Goal: Use online tool/utility: Use online tool/utility

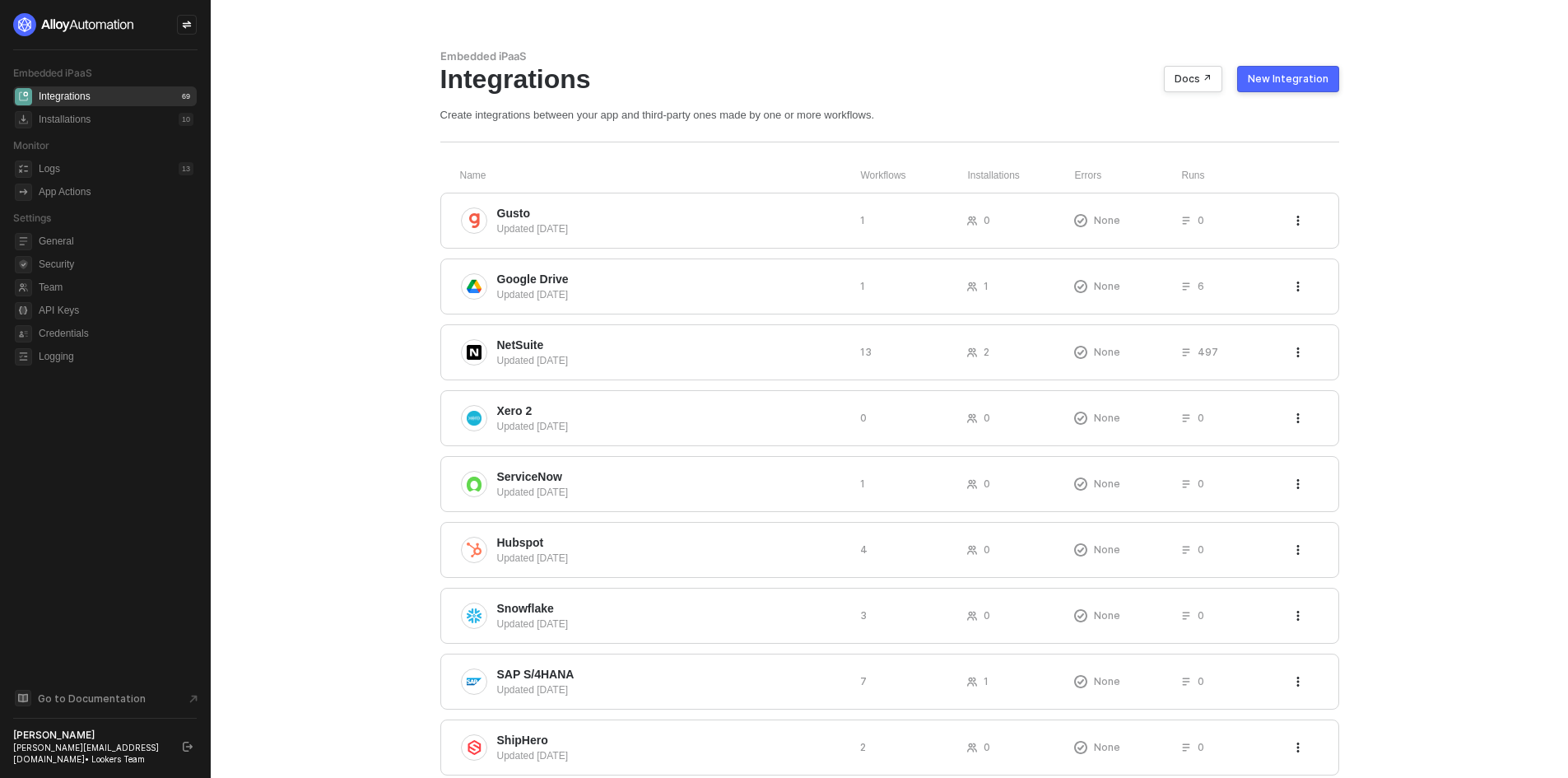
click at [190, 32] on div at bounding box center [187, 25] width 20 height 20
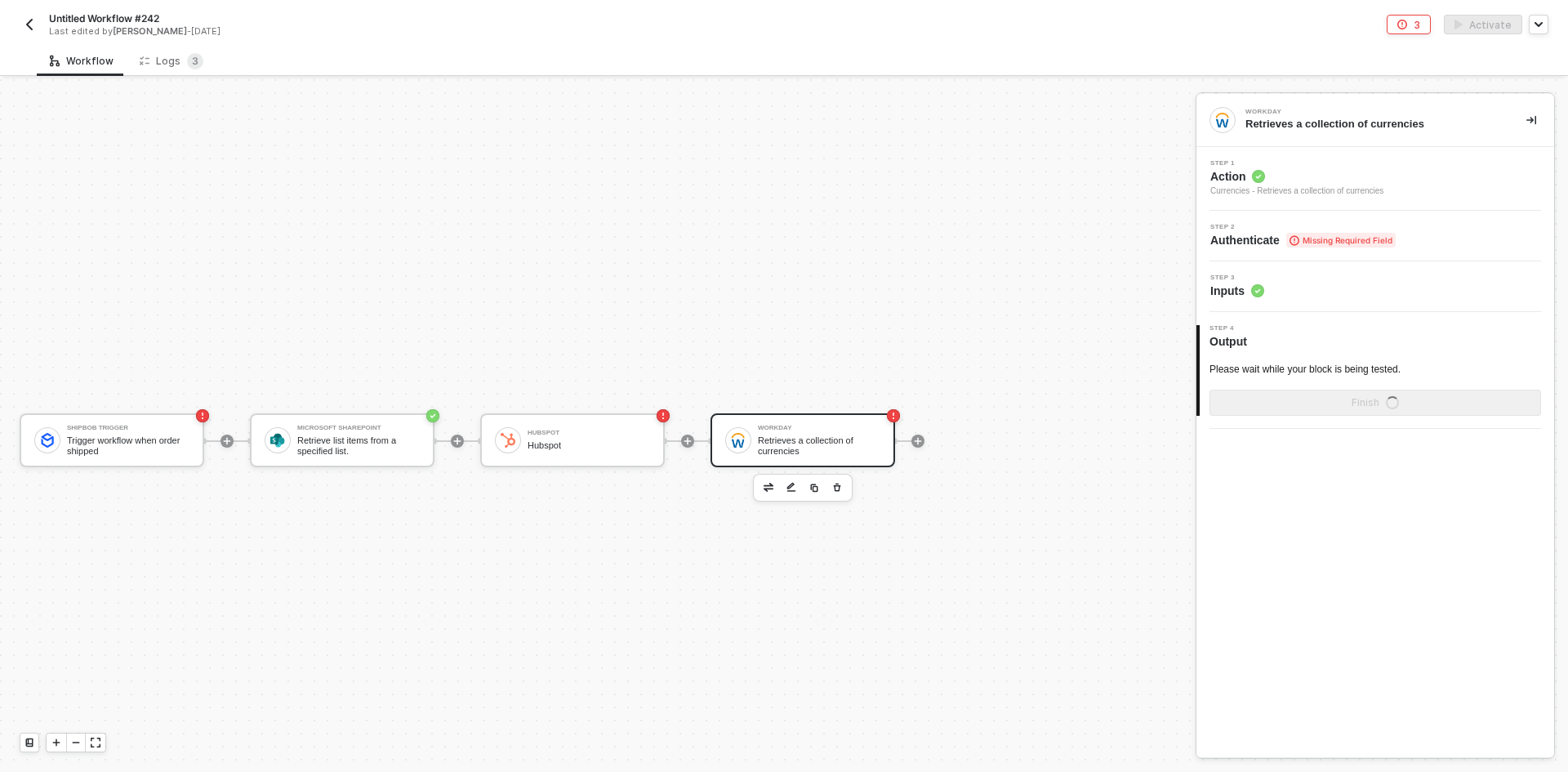
scroll to position [30, 0]
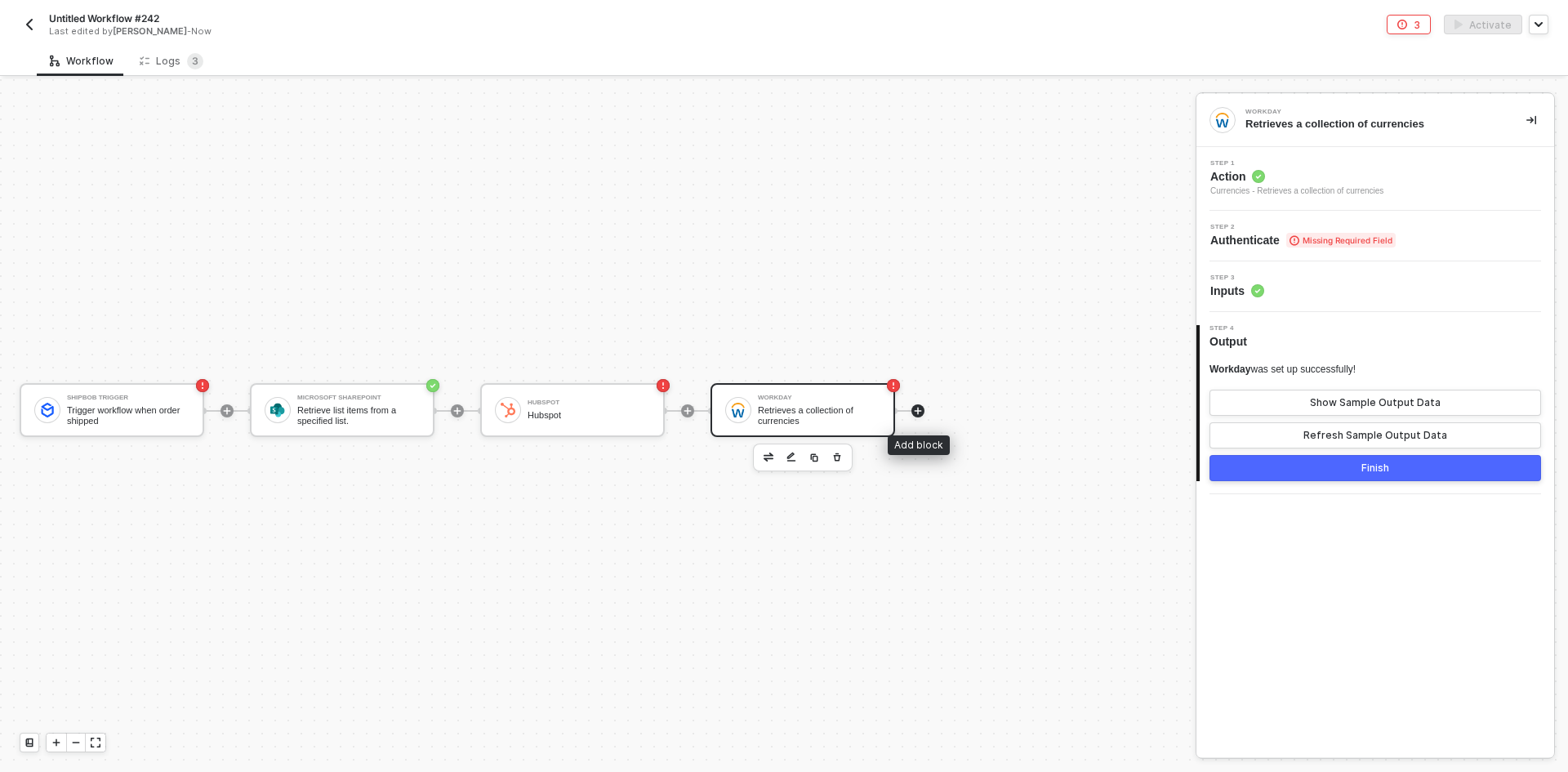
click at [920, 411] on icon "icon-play" at bounding box center [918, 410] width 7 height 7
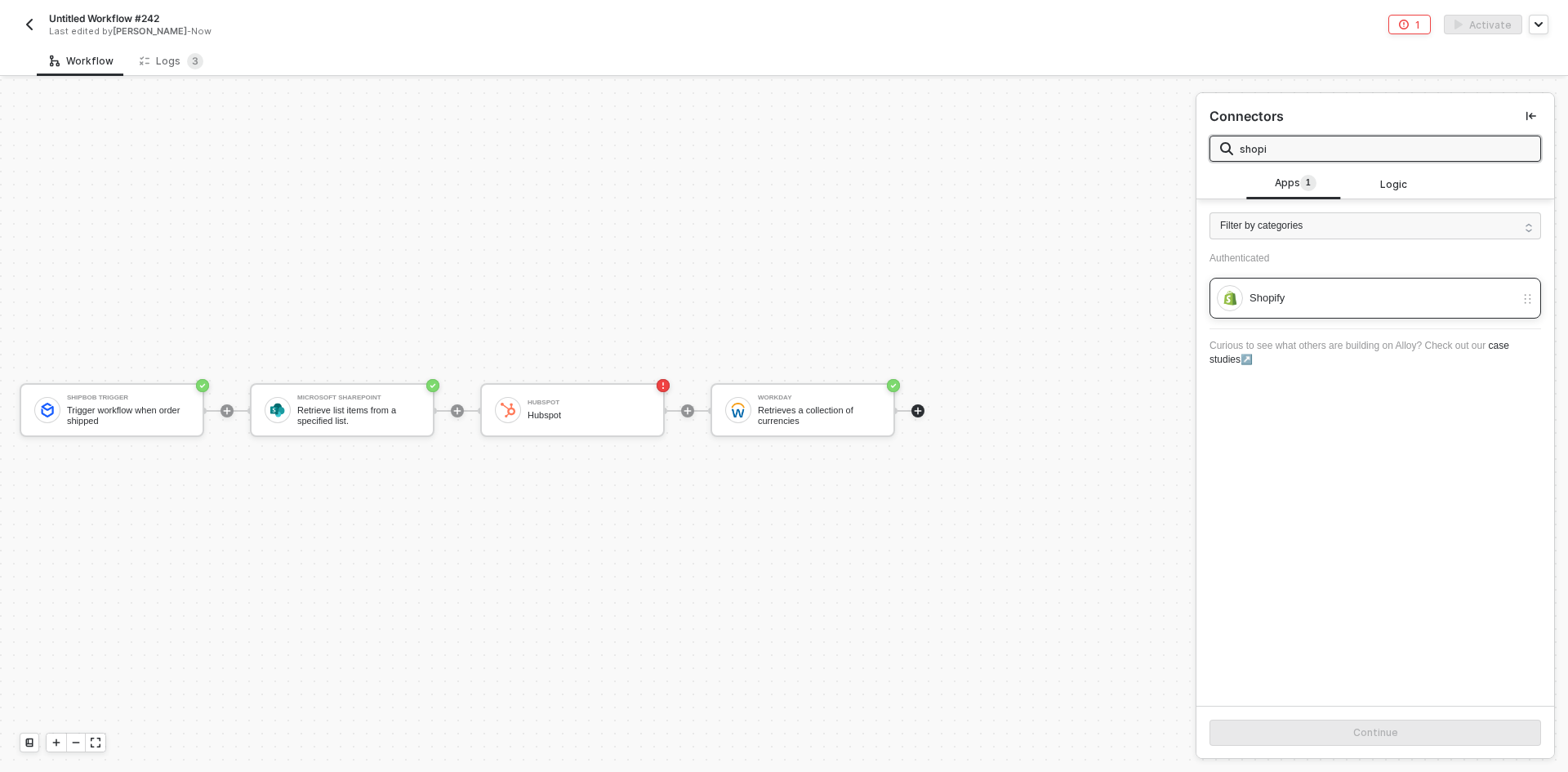
type input "shopi"
click at [1309, 290] on div "Shopify" at bounding box center [1382, 298] width 266 height 18
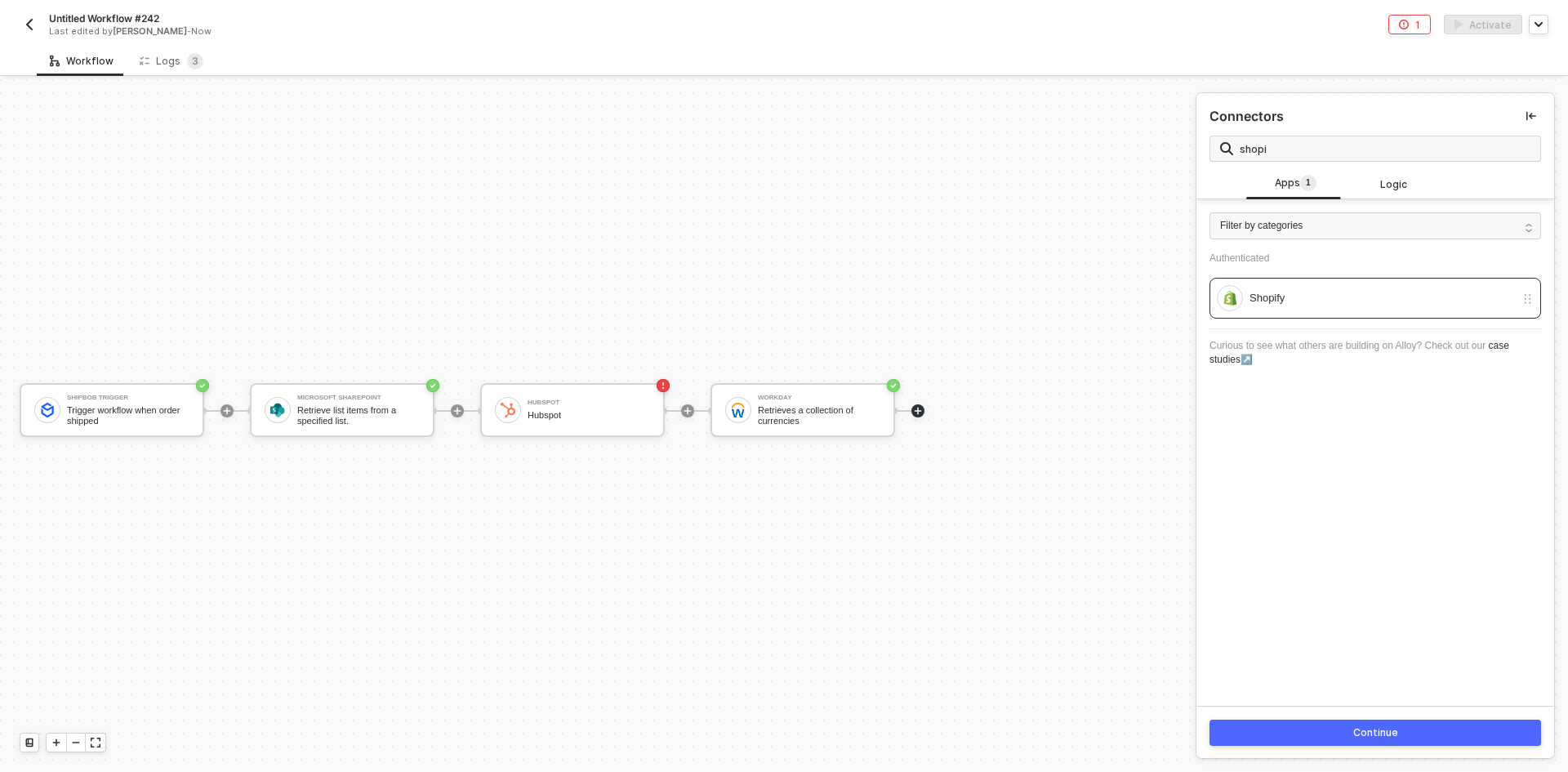
click at [1376, 732] on div "Continue" at bounding box center [1376, 733] width 45 height 13
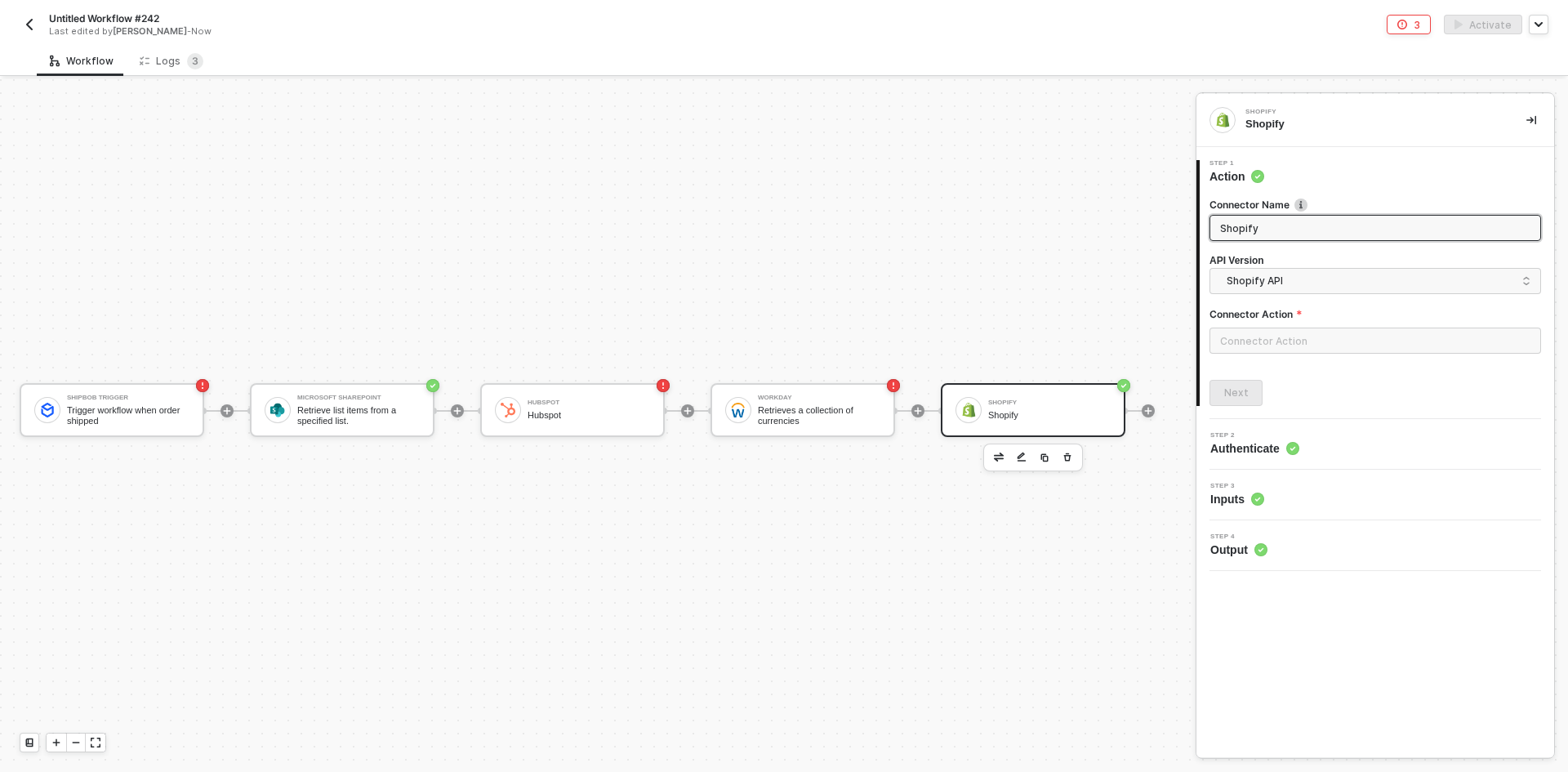
click at [1313, 355] on div at bounding box center [1376, 347] width 331 height 39
click at [1313, 348] on input "text" at bounding box center [1376, 340] width 331 height 26
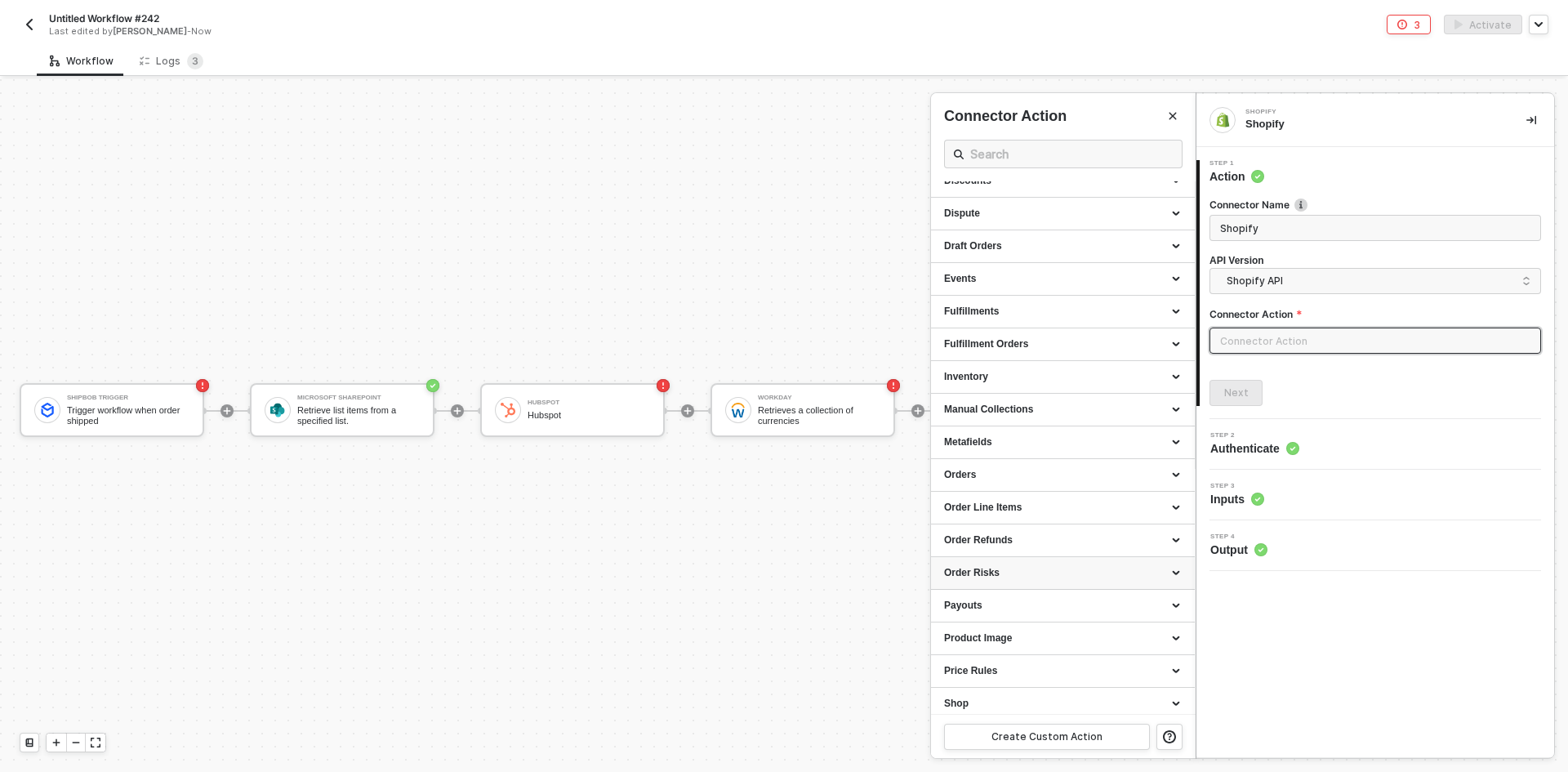
scroll to position [284, 0]
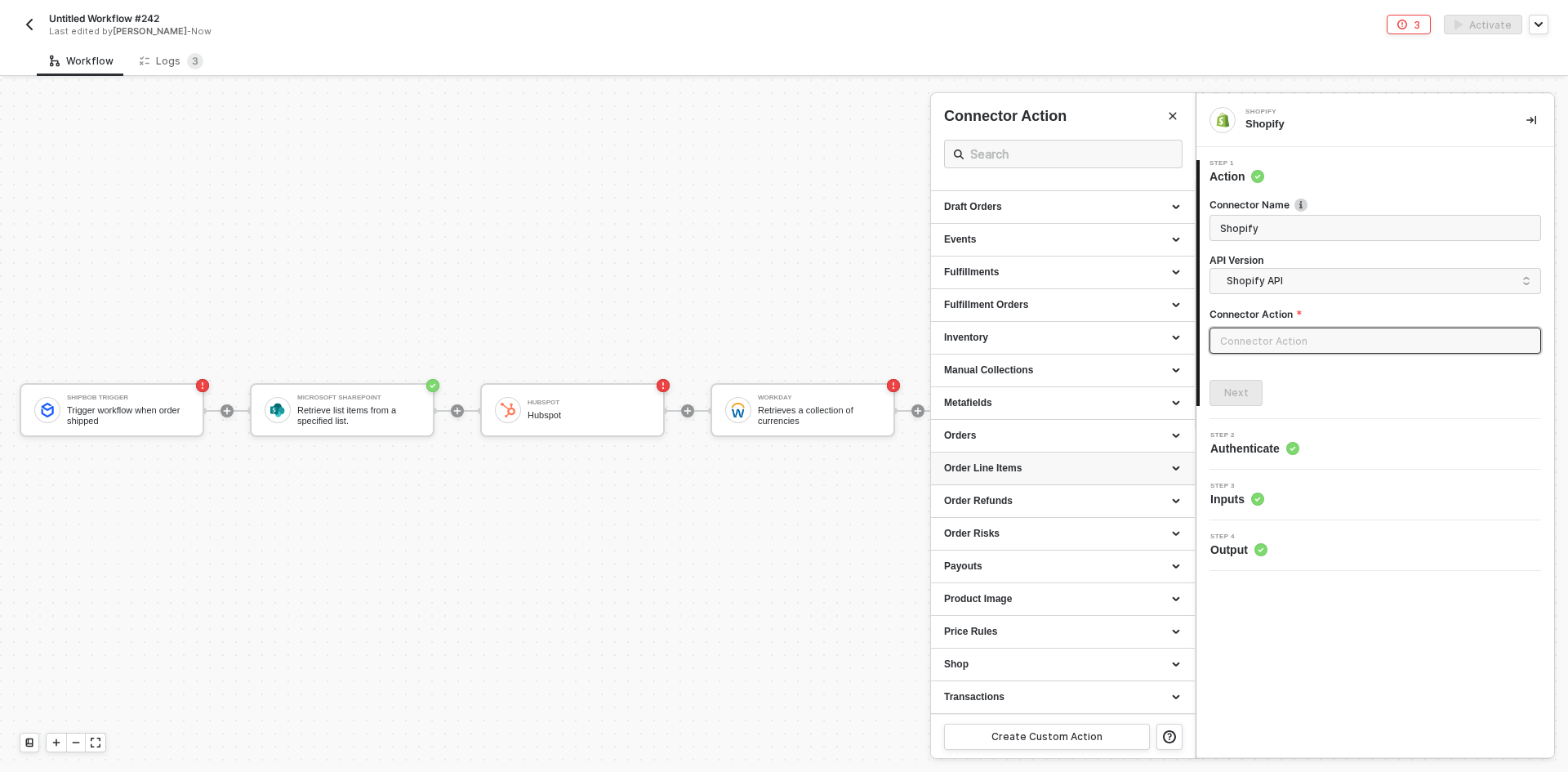
click at [1016, 463] on div "Order Line Items" at bounding box center [1063, 469] width 237 height 14
click at [1059, 433] on div "Orders" at bounding box center [1063, 436] width 237 height 14
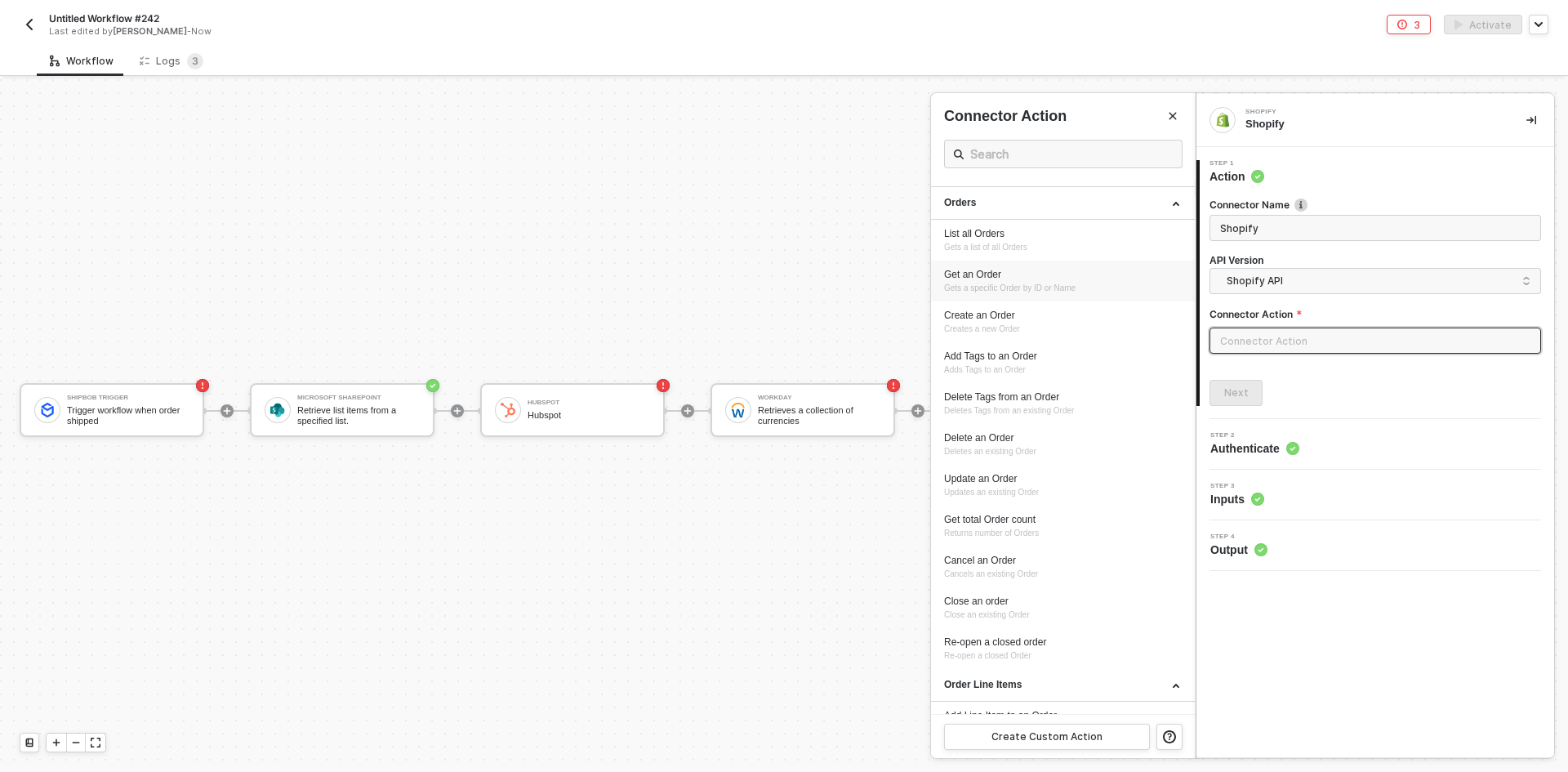
scroll to position [530, 0]
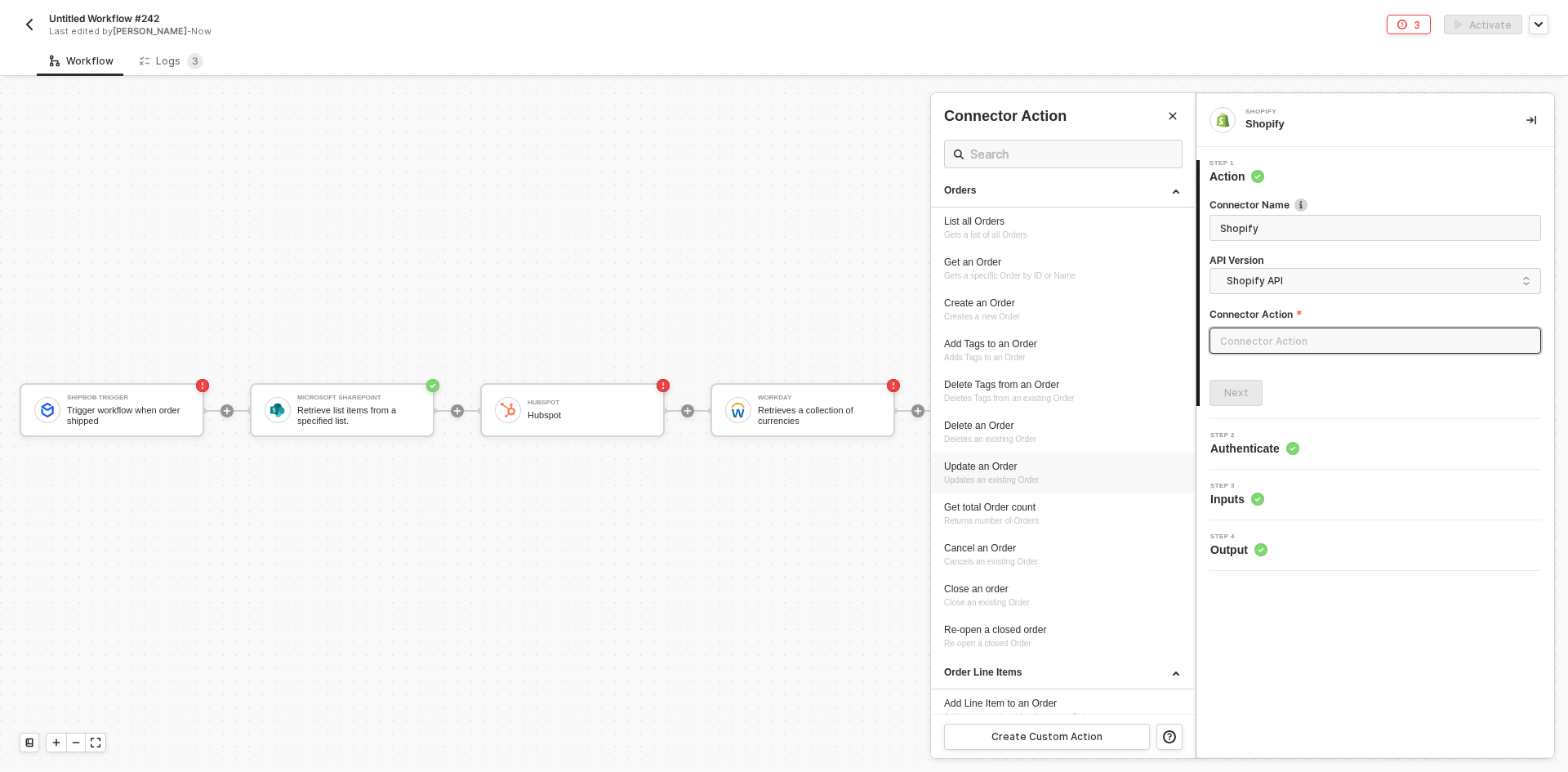
click at [1069, 469] on div "Update an Order" at bounding box center [1063, 467] width 237 height 14
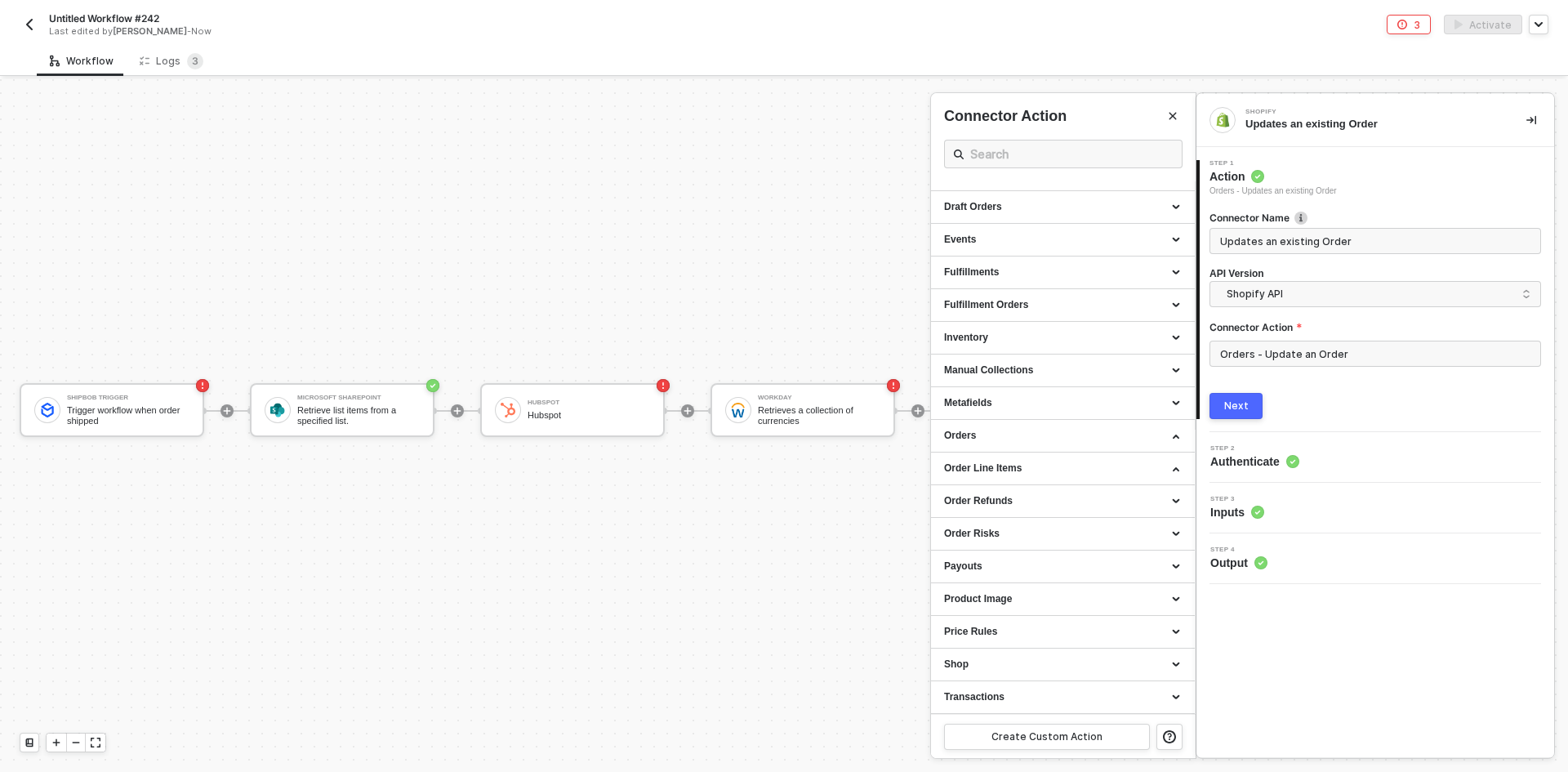
type input "Updates an existing Order"
type input "Orders - Update an Order"
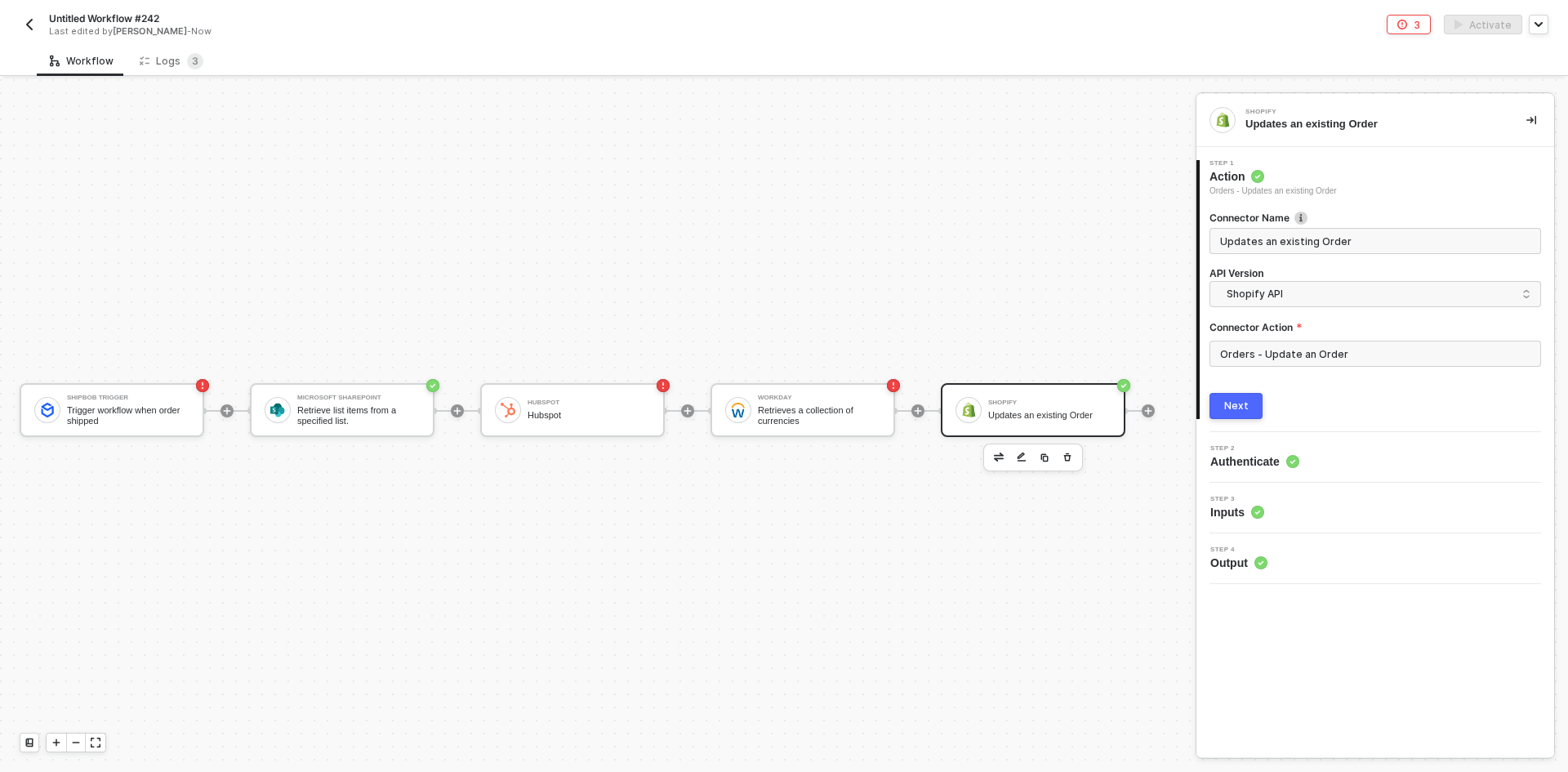
click at [1242, 398] on button "Next" at bounding box center [1237, 406] width 53 height 26
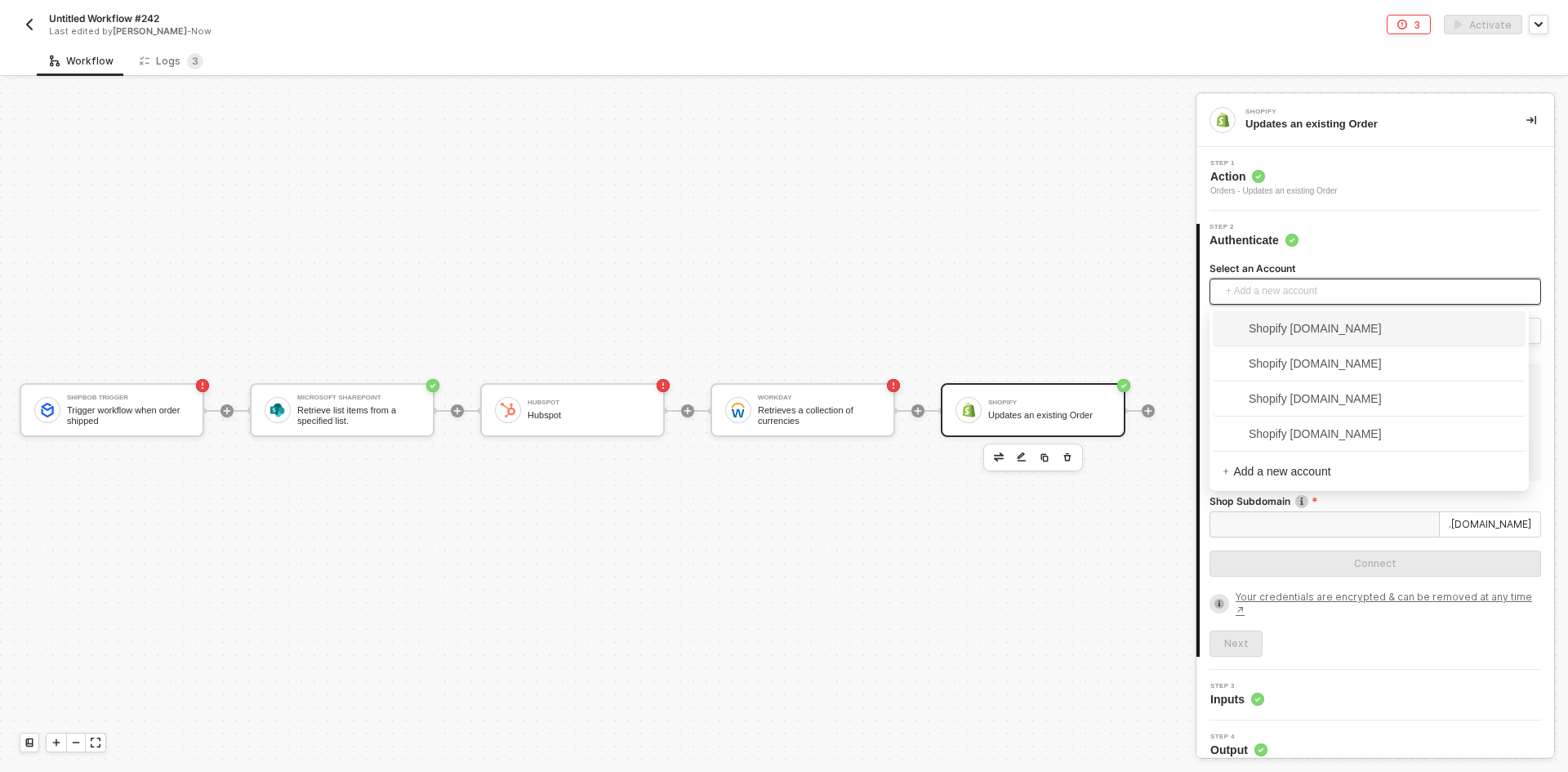
click at [1294, 289] on span "+ Add a new account" at bounding box center [1379, 291] width 306 height 26
click at [1295, 331] on span "Shopify 8b285d-92.myshopify.com" at bounding box center [1302, 329] width 159 height 18
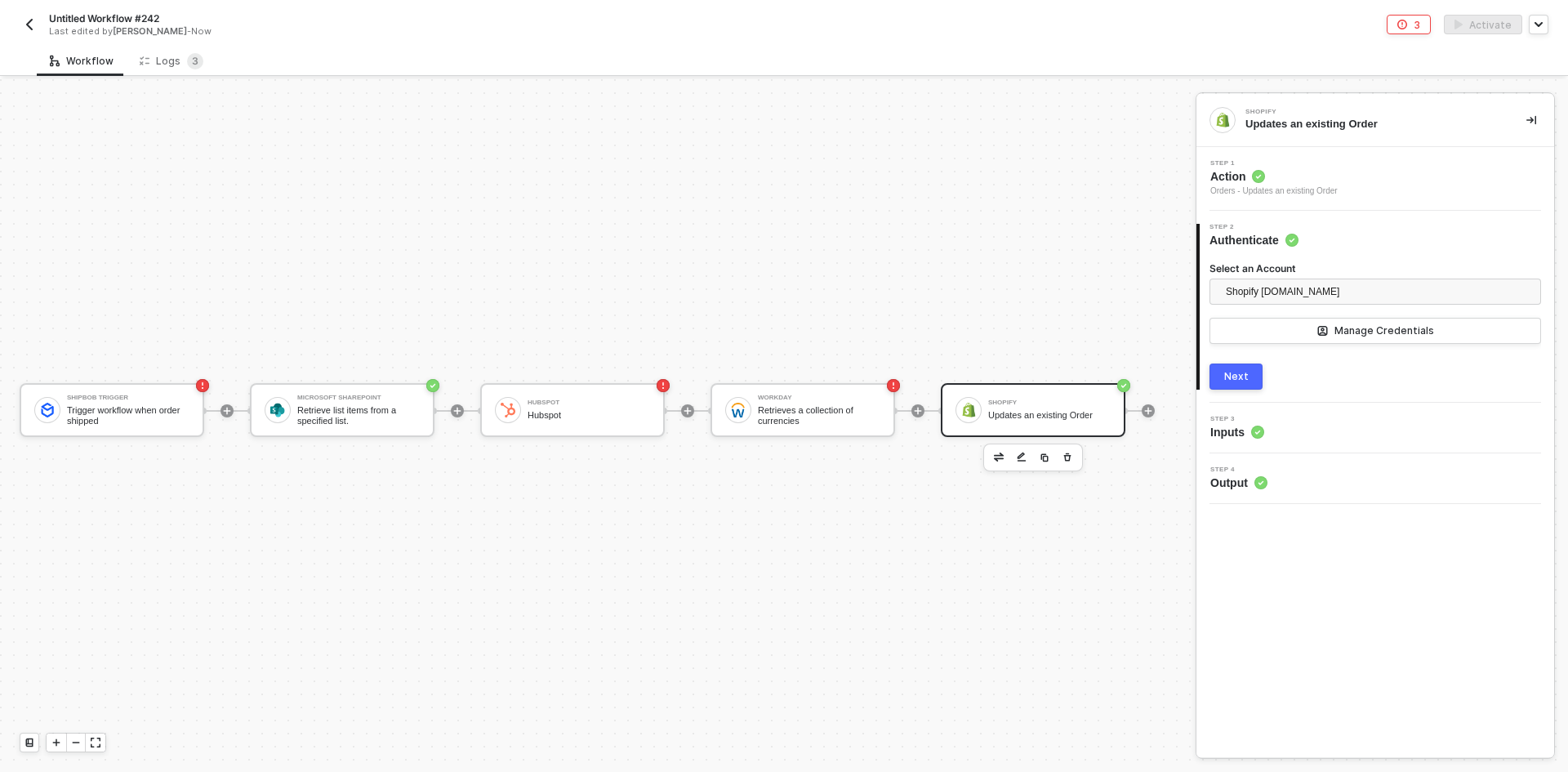
click at [1257, 375] on button "Next" at bounding box center [1237, 377] width 53 height 26
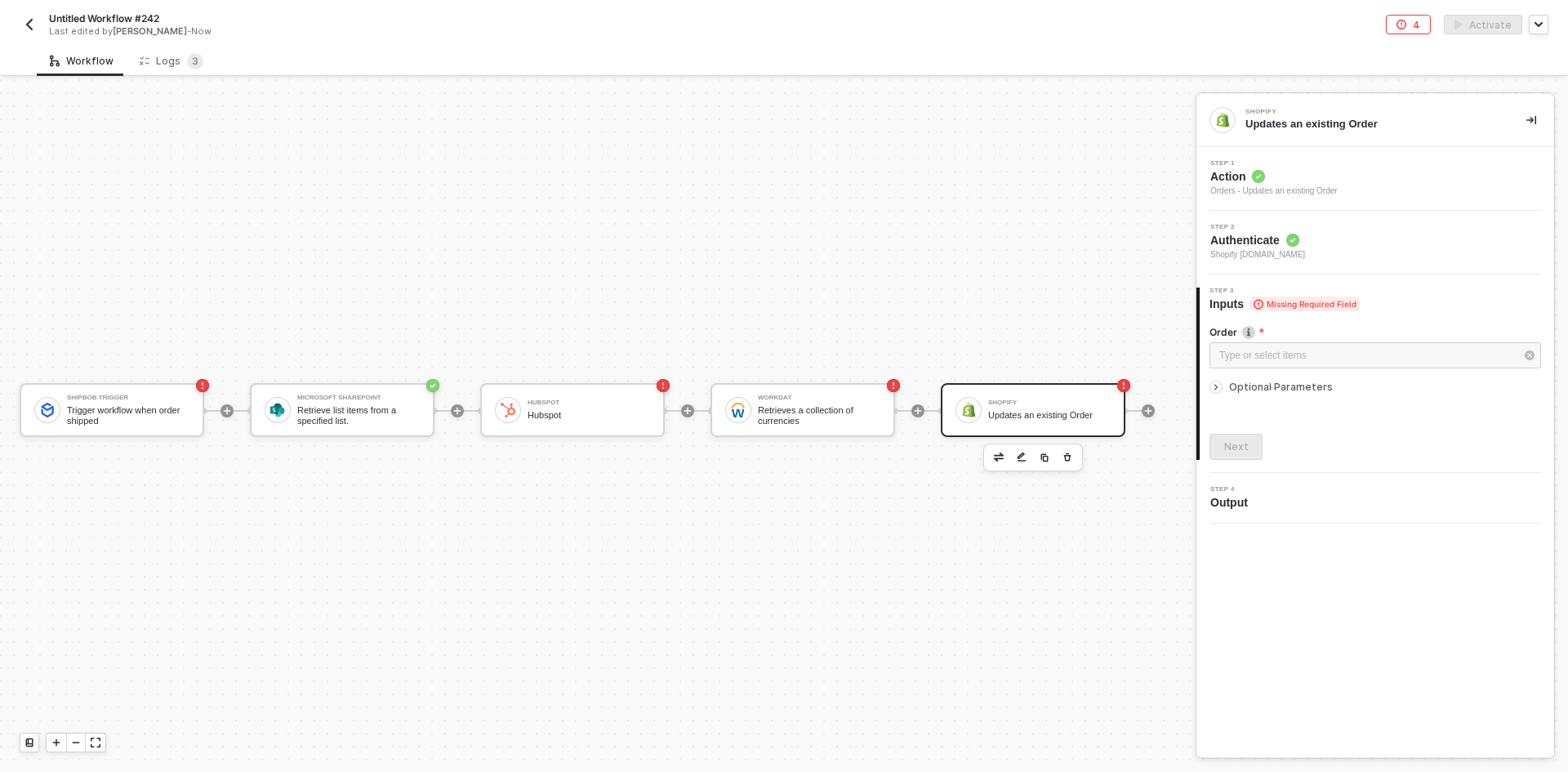
click at [1249, 396] on div "Order Type or select items ﻿ Optional Parameters Next" at bounding box center [1376, 386] width 331 height 148
click at [1250, 389] on span "Optional Parameters" at bounding box center [1282, 386] width 104 height 12
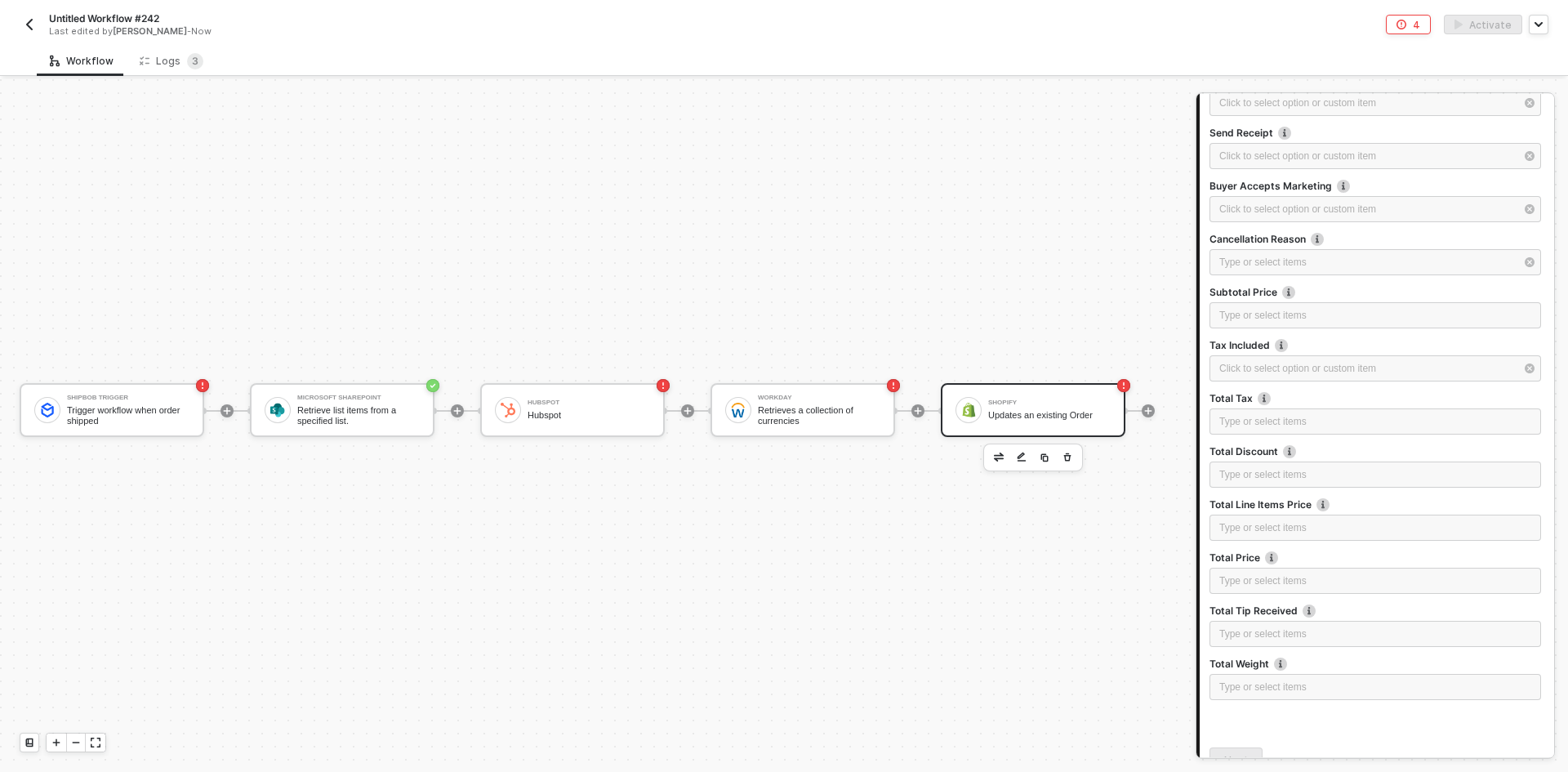
scroll to position [1224, 0]
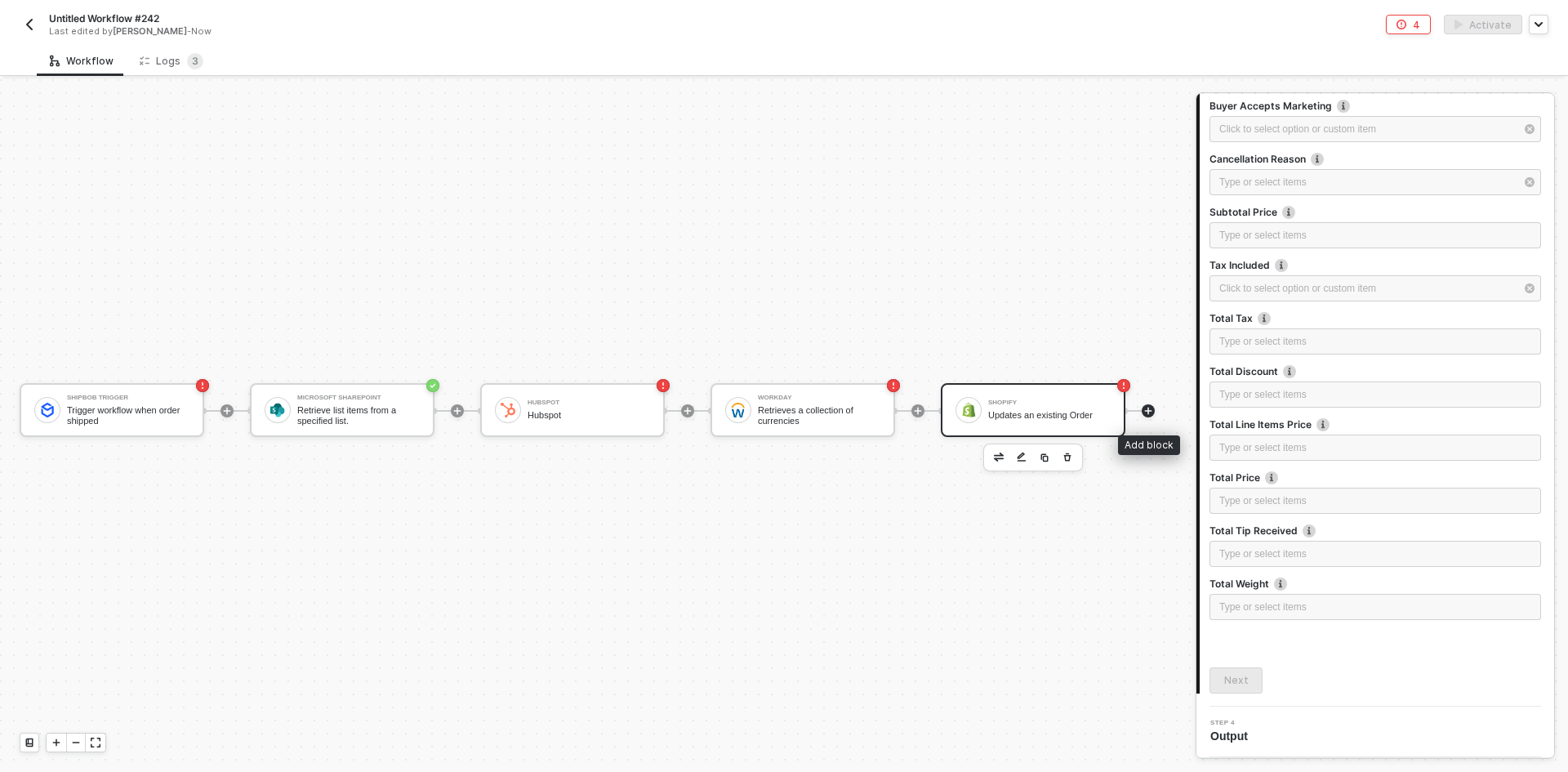
click at [1150, 411] on icon "icon-play" at bounding box center [1148, 410] width 7 height 7
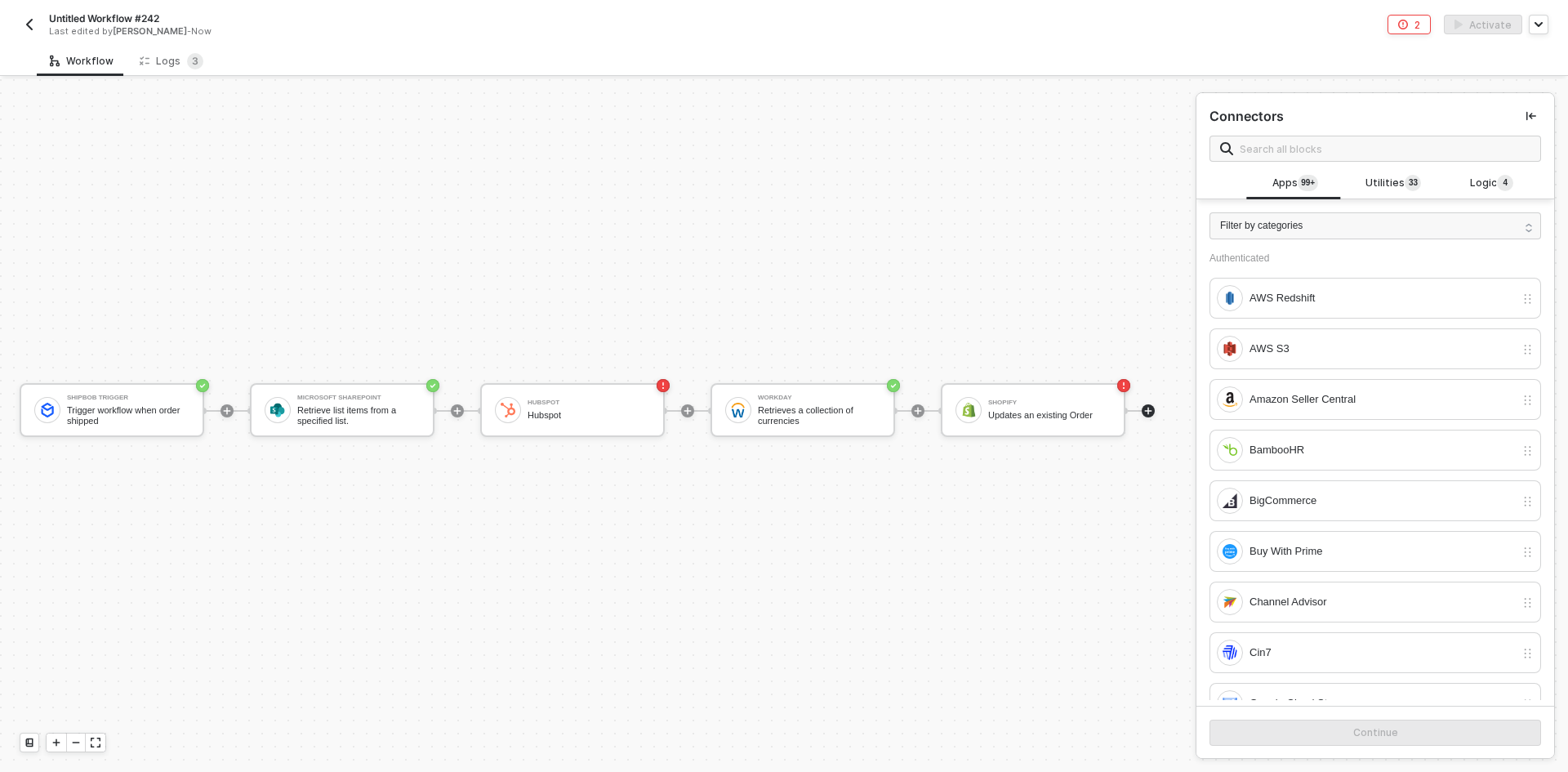
click at [1035, 452] on div "ShipBob Trigger Trigger workflow when order shipped Microsoft Sharepoint Retrie…" at bounding box center [593, 410] width 1188 height 723
click at [1050, 402] on div "Shopify" at bounding box center [1049, 402] width 123 height 7
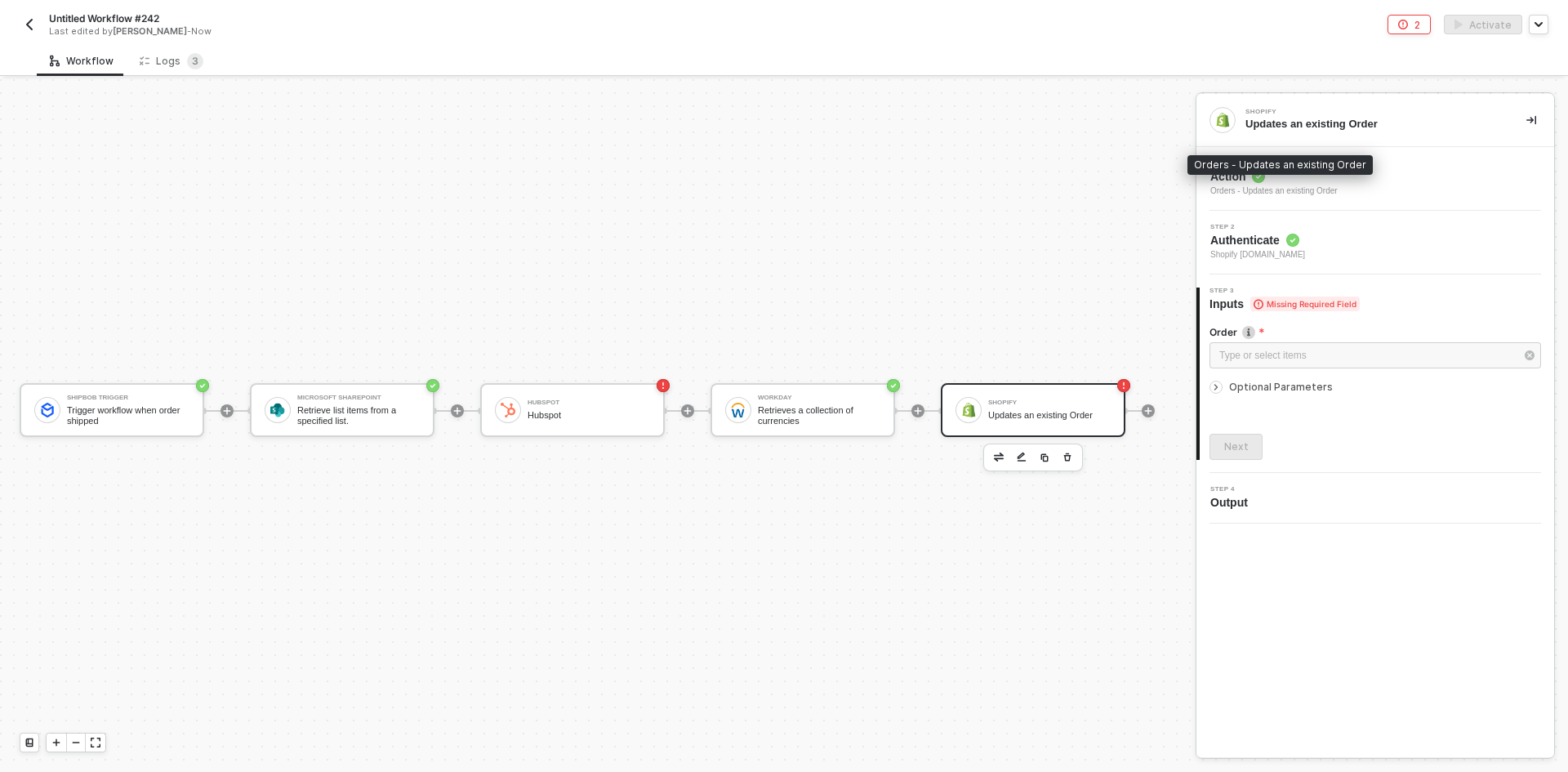
click at [1305, 188] on div "Orders - Updates an existing Order" at bounding box center [1274, 190] width 127 height 13
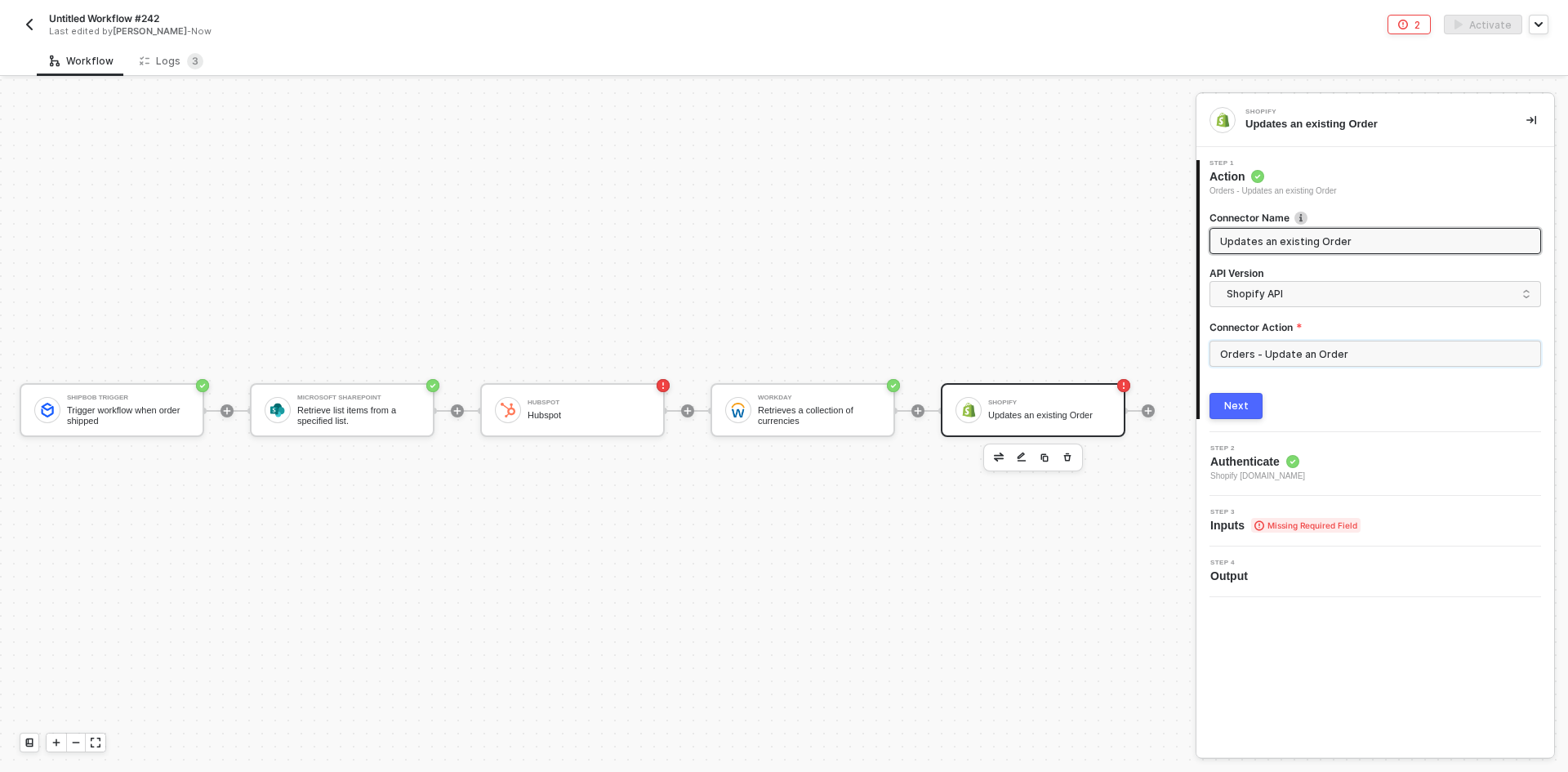
click at [1292, 348] on input "Orders - Update an Order" at bounding box center [1376, 353] width 331 height 26
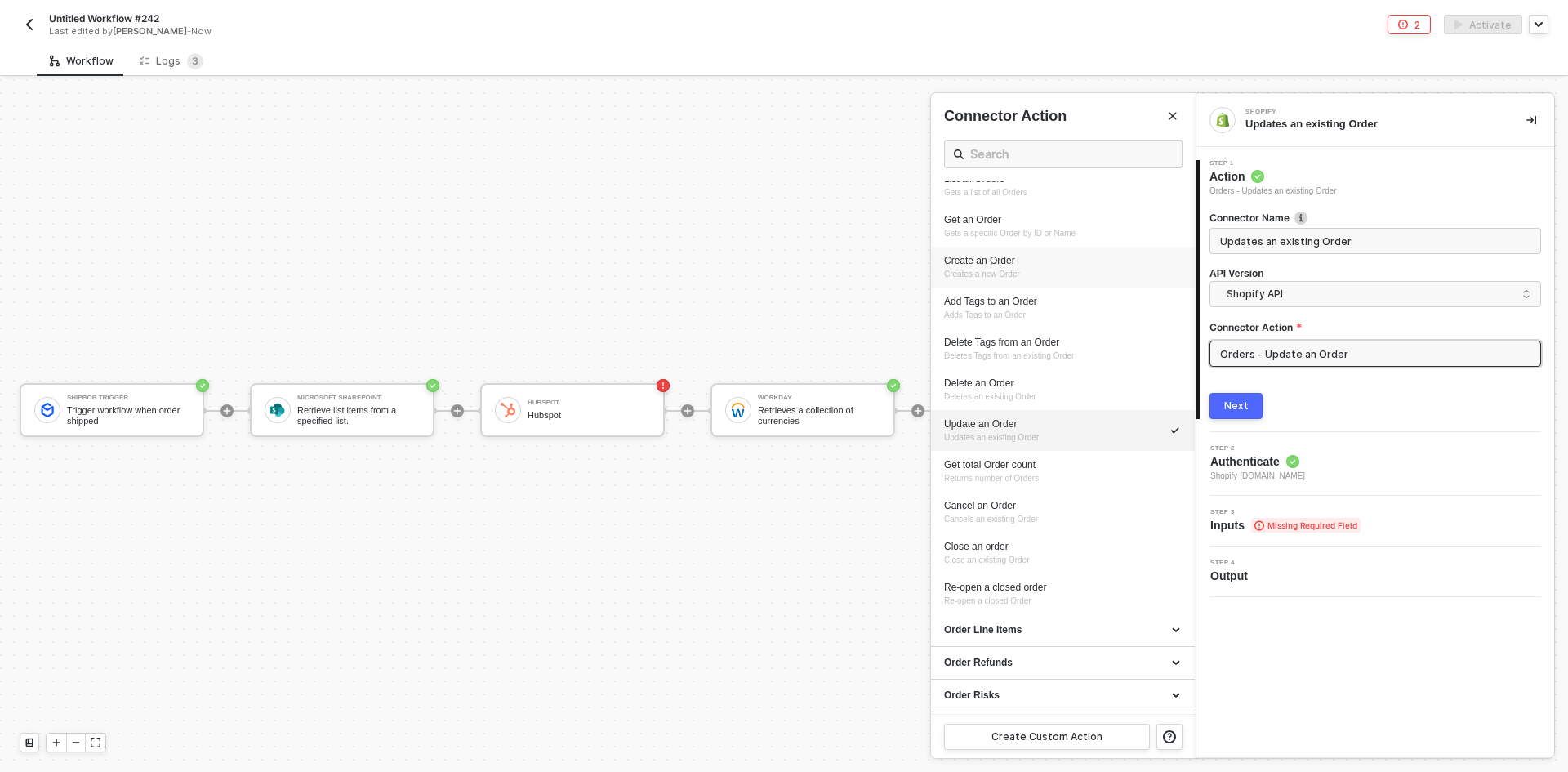
scroll to position [408, 0]
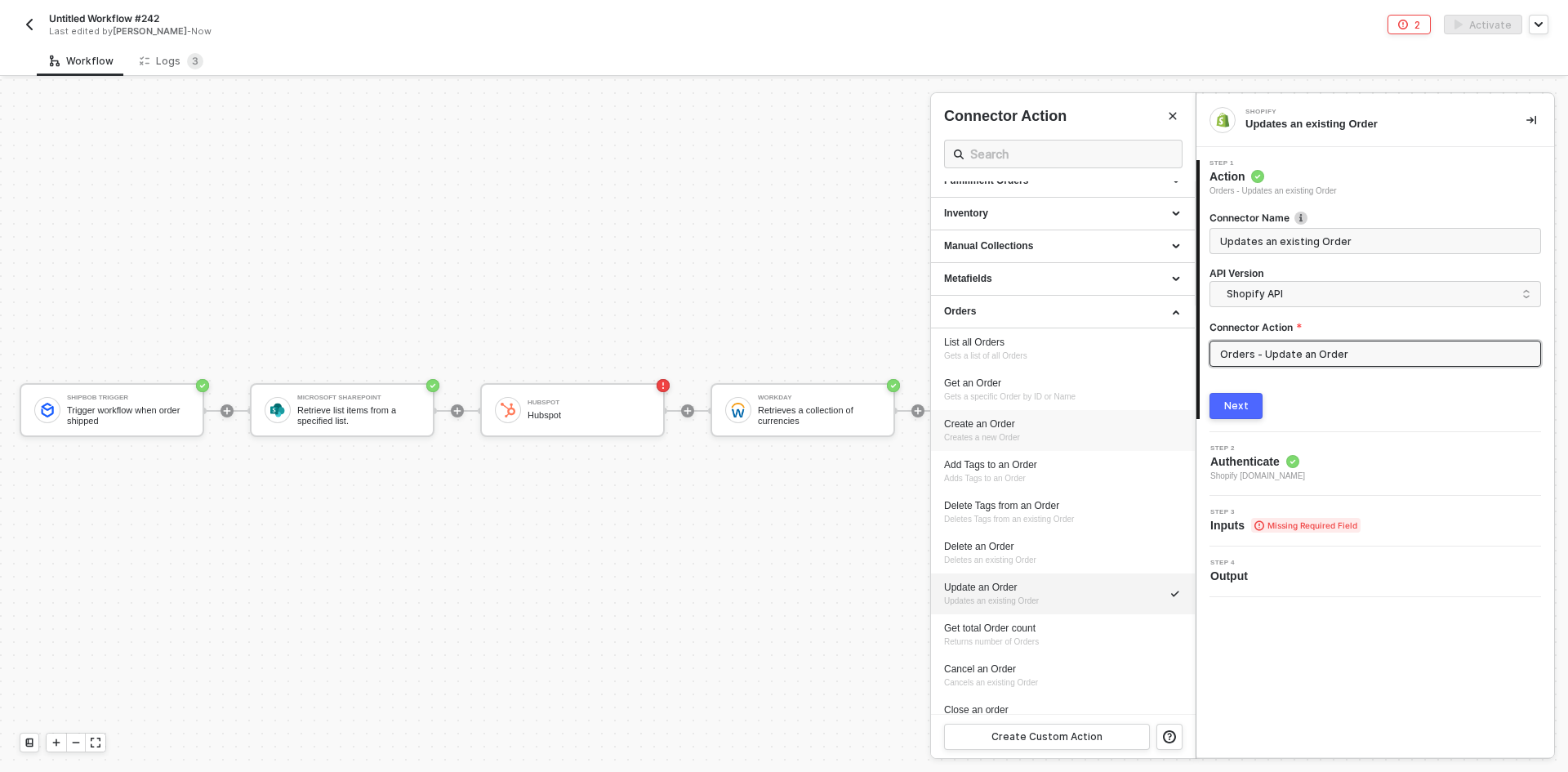
click at [1062, 433] on div "Create an Order Creates a new Order" at bounding box center [1063, 431] width 237 height 26
type input "Creates a new Order"
type input "Orders - Create an Order"
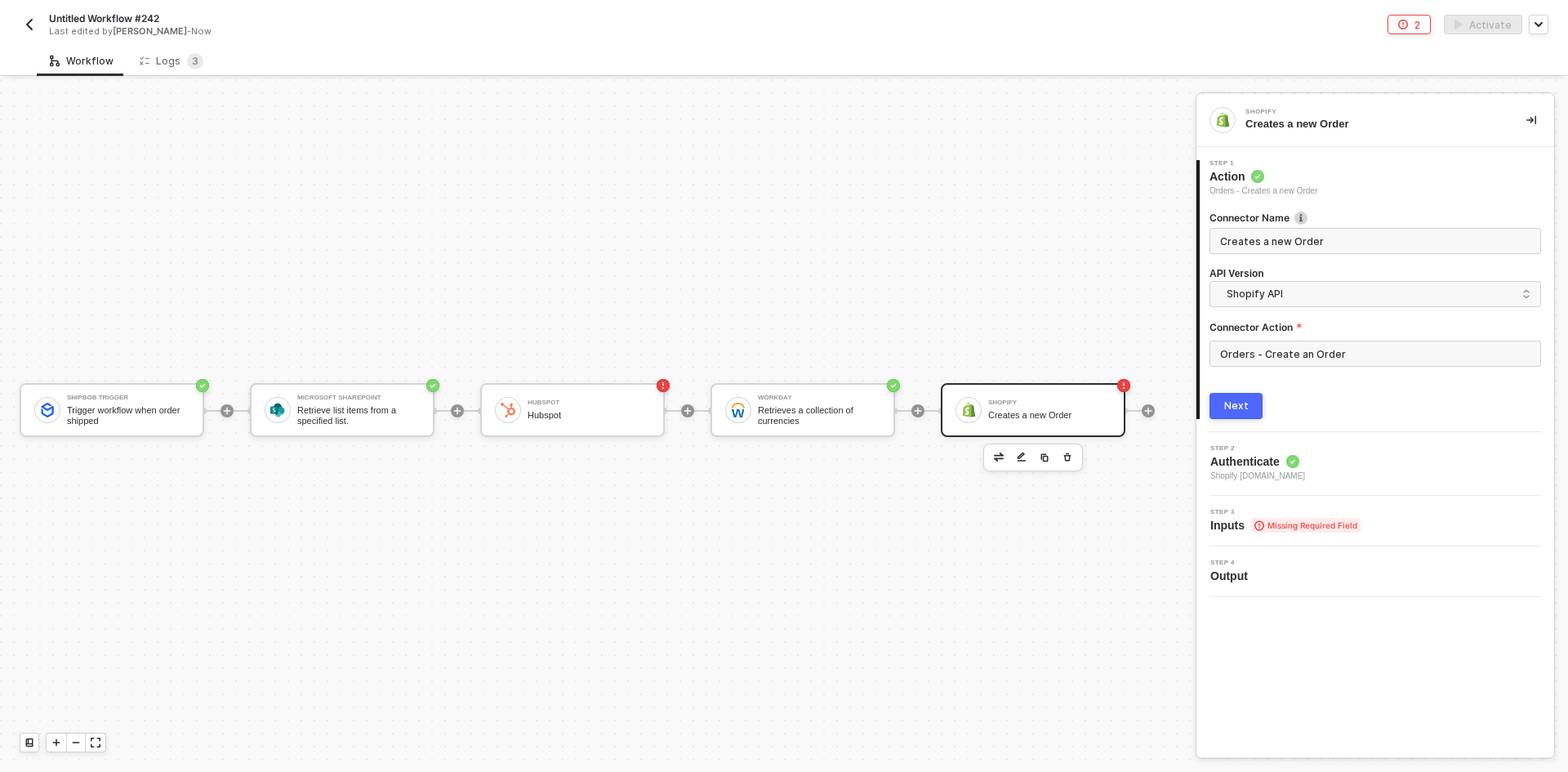
click at [1237, 393] on button "Next" at bounding box center [1237, 406] width 53 height 26
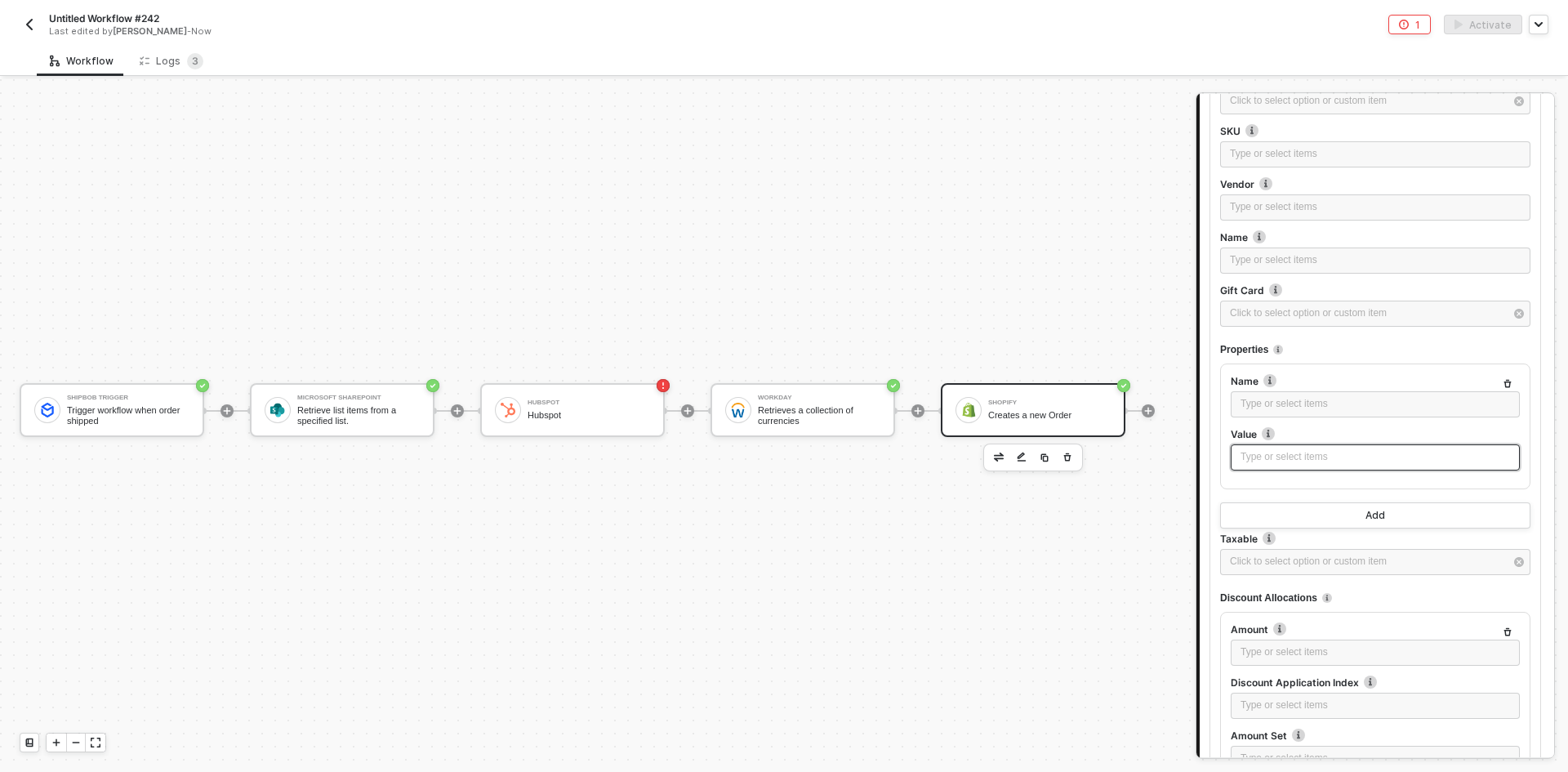
scroll to position [1144, 0]
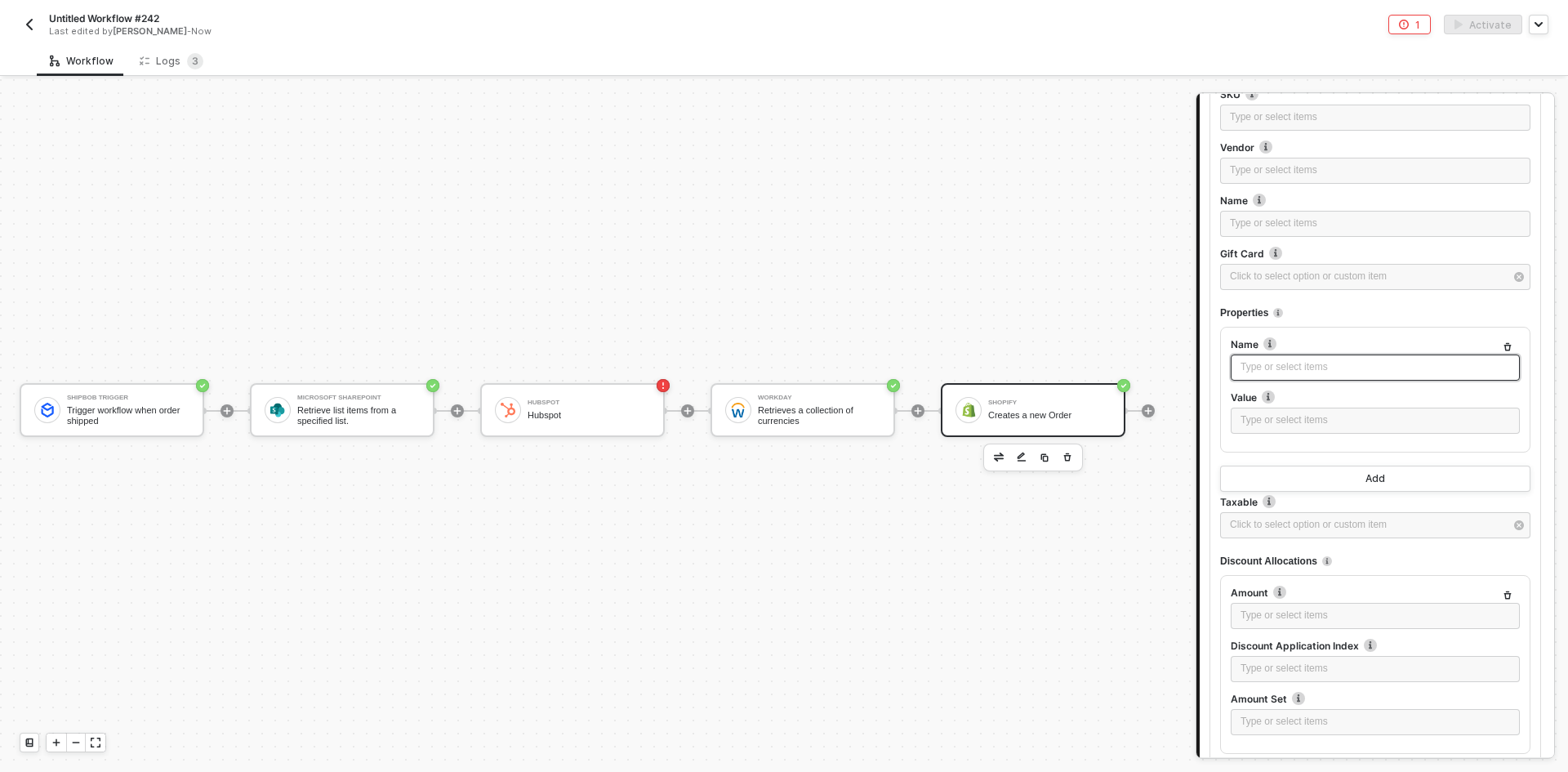
click at [1303, 372] on div "Type or select items ﻿" at bounding box center [1375, 368] width 270 height 16
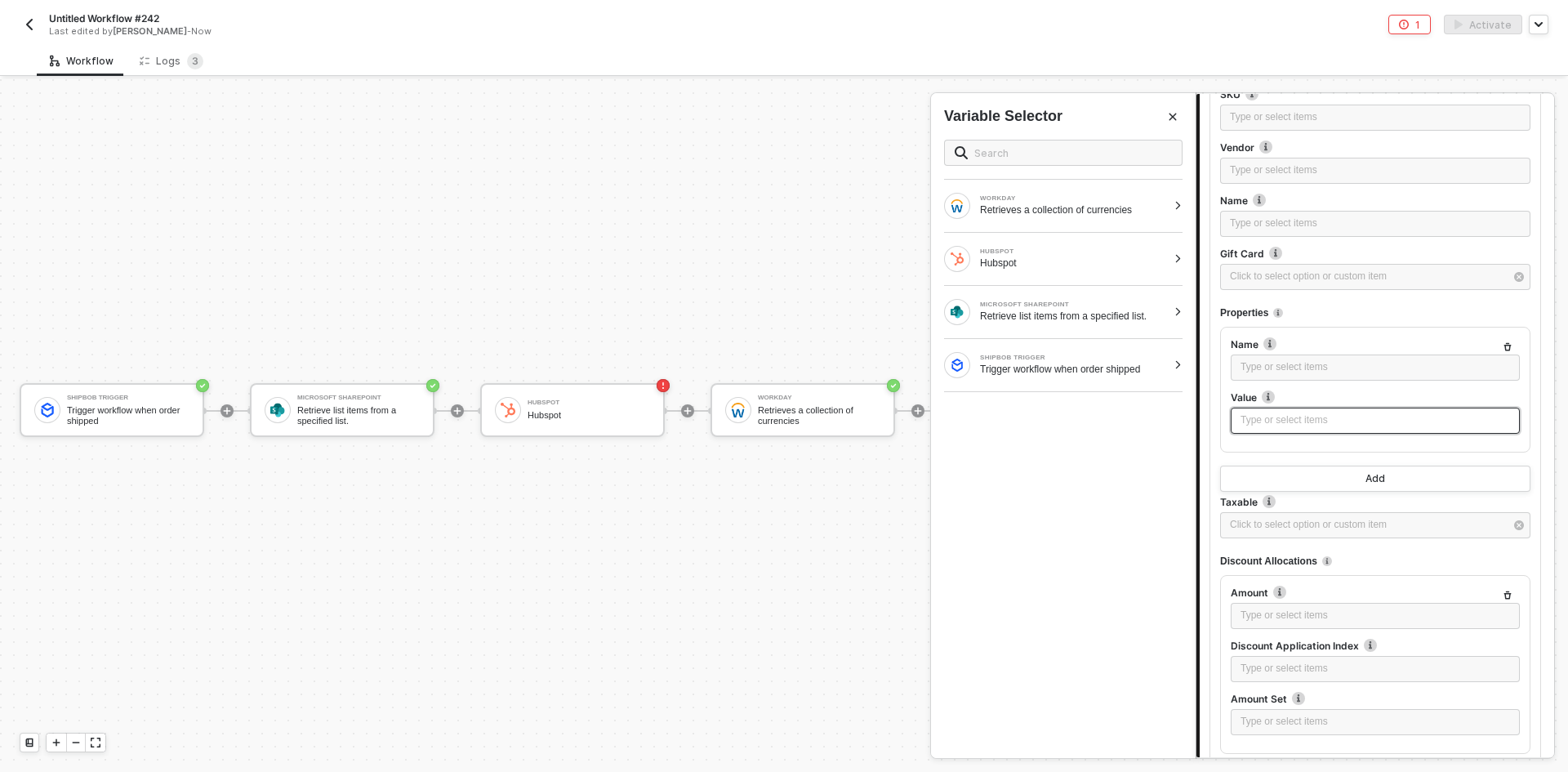
click at [1309, 423] on div "Type or select items ﻿" at bounding box center [1375, 421] width 270 height 16
click at [1294, 374] on div "Type or select items ﻿" at bounding box center [1375, 368] width 270 height 16
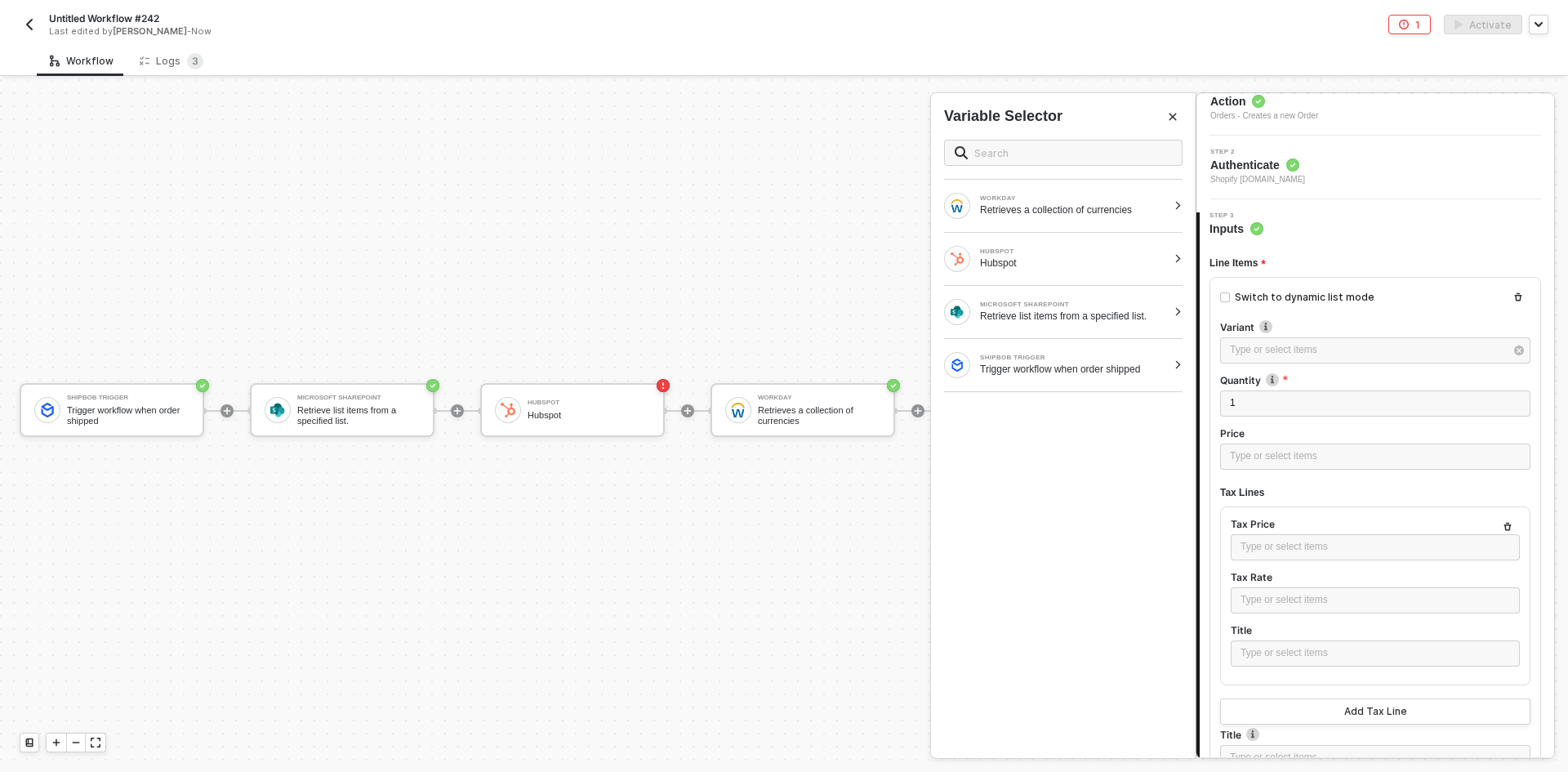
scroll to position [0, 0]
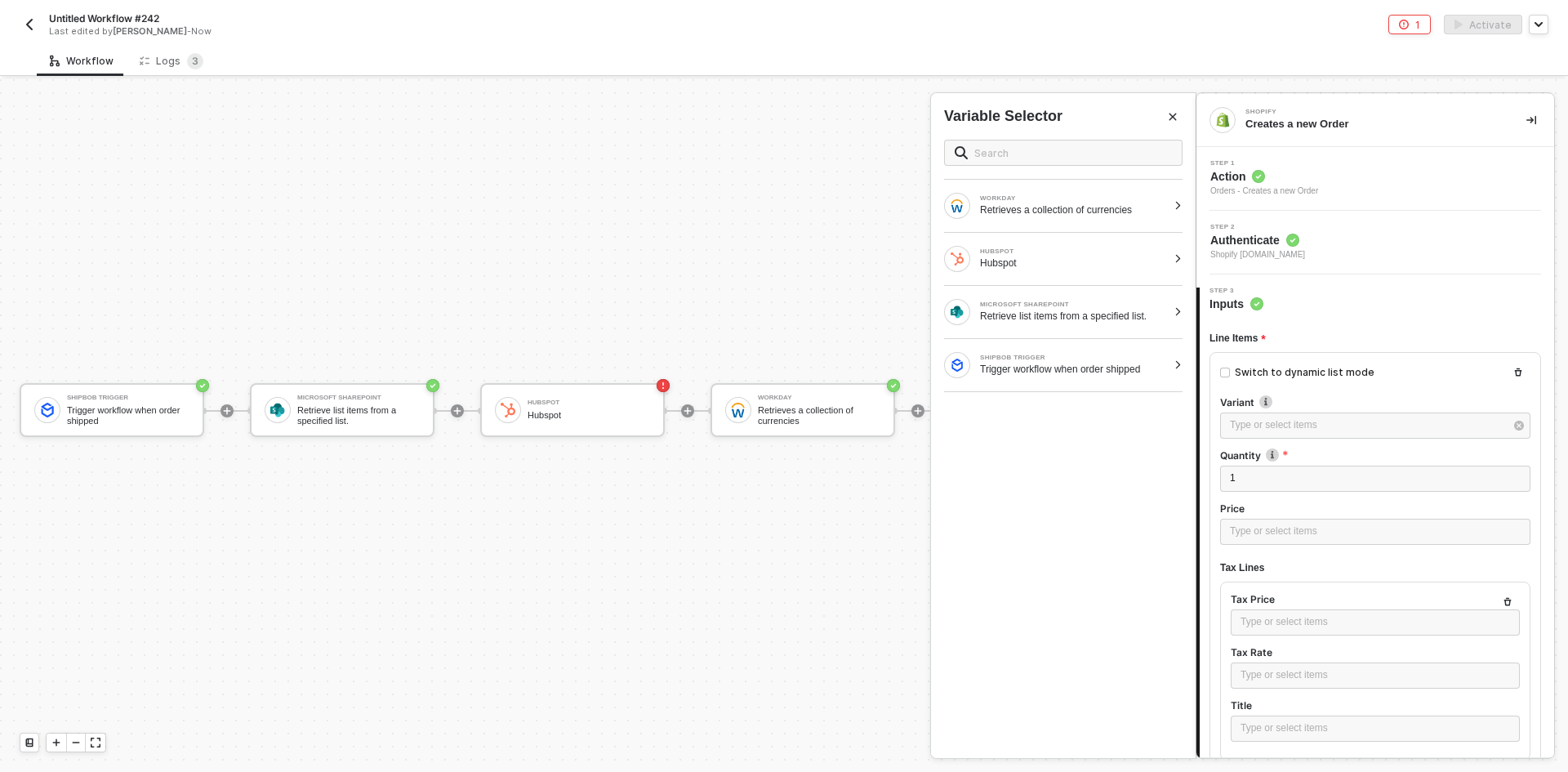
click at [1289, 188] on div "Orders - Creates a new Order" at bounding box center [1264, 190] width 108 height 13
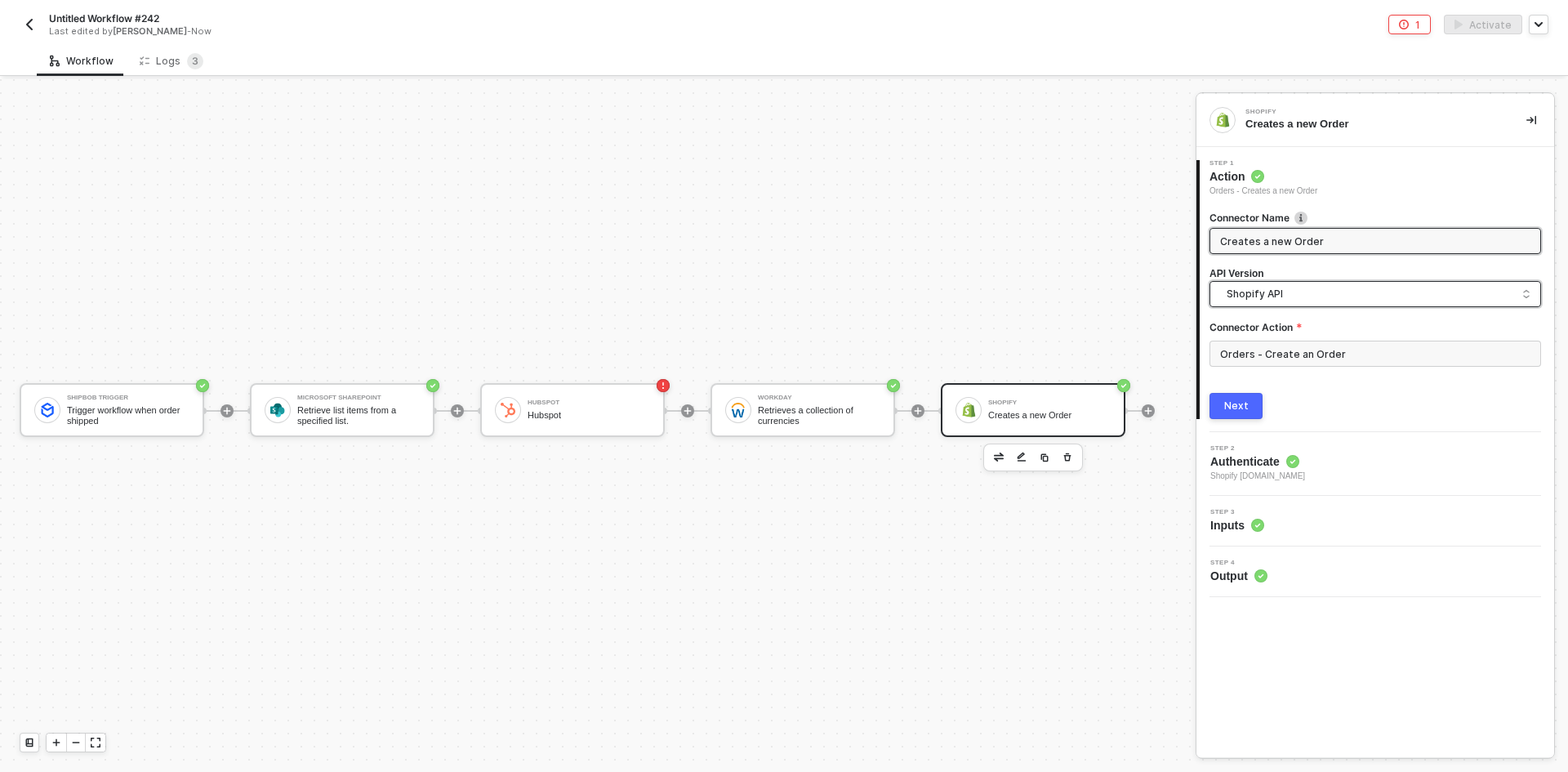
click at [1274, 298] on span "Shopify API" at bounding box center [1379, 294] width 304 height 18
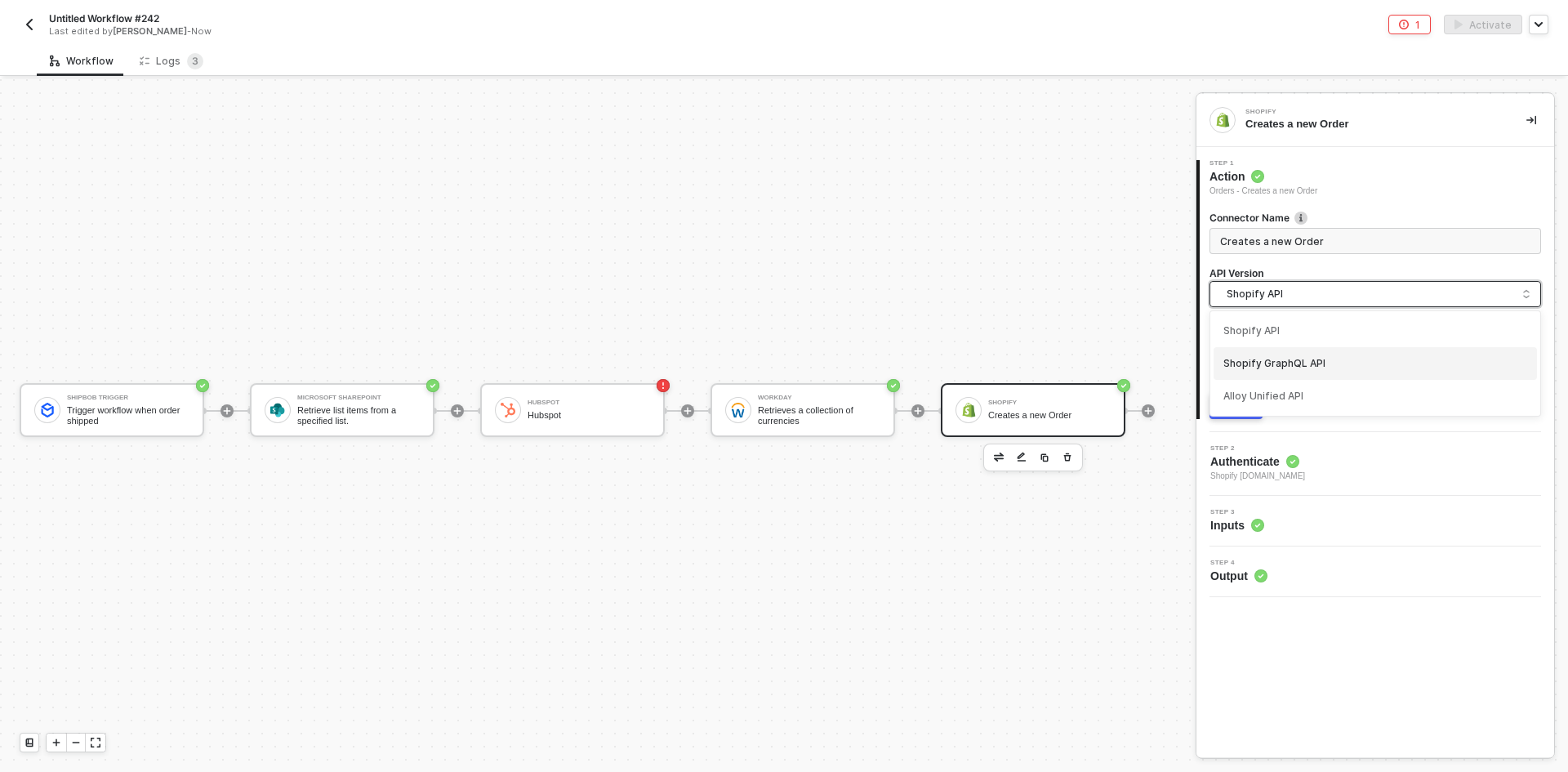
click at [1258, 364] on div "Shopify GraphQL API" at bounding box center [1376, 364] width 304 height 16
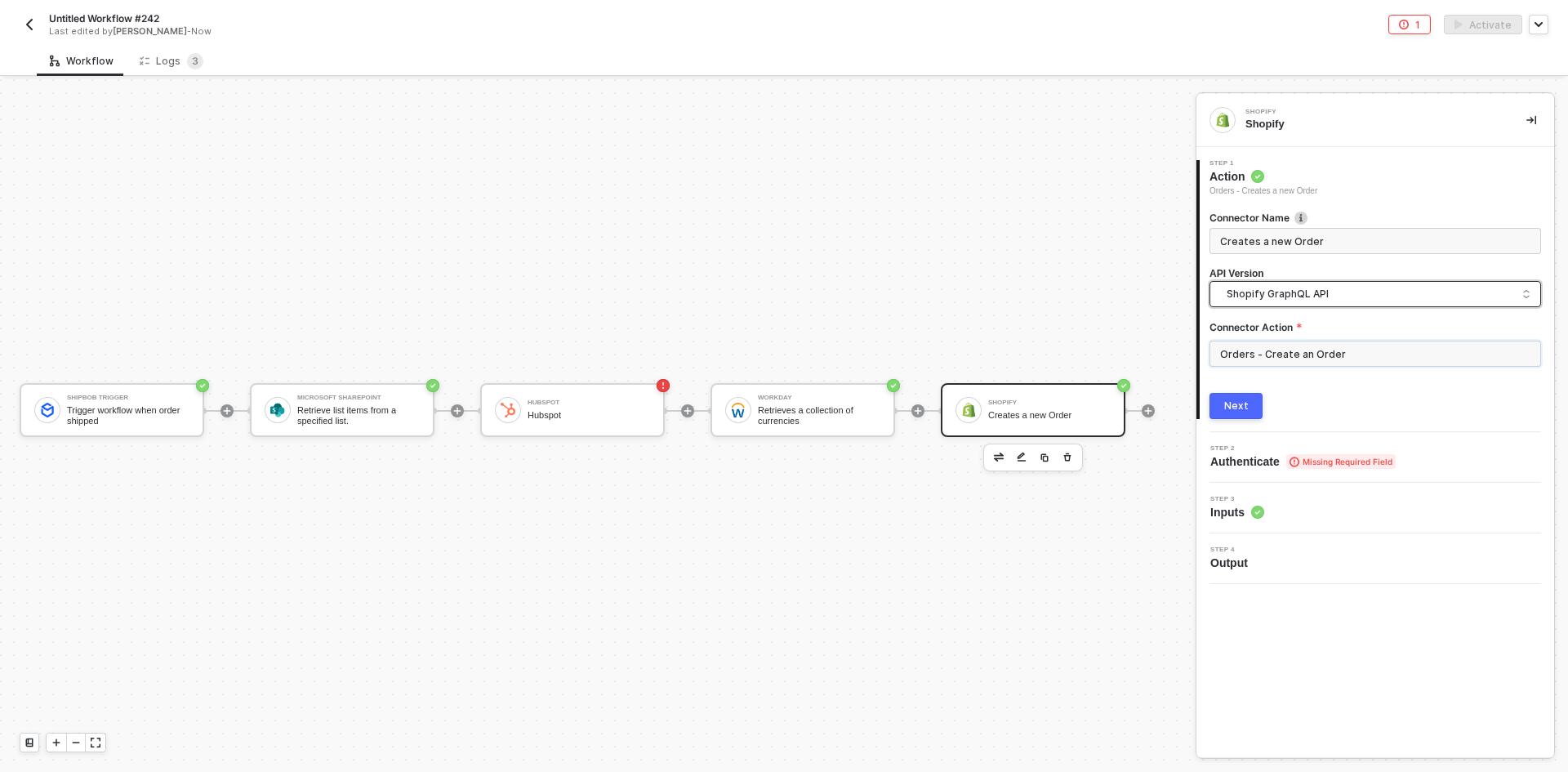
click at [1254, 364] on input "Orders - Create an Order" at bounding box center [1376, 353] width 331 height 26
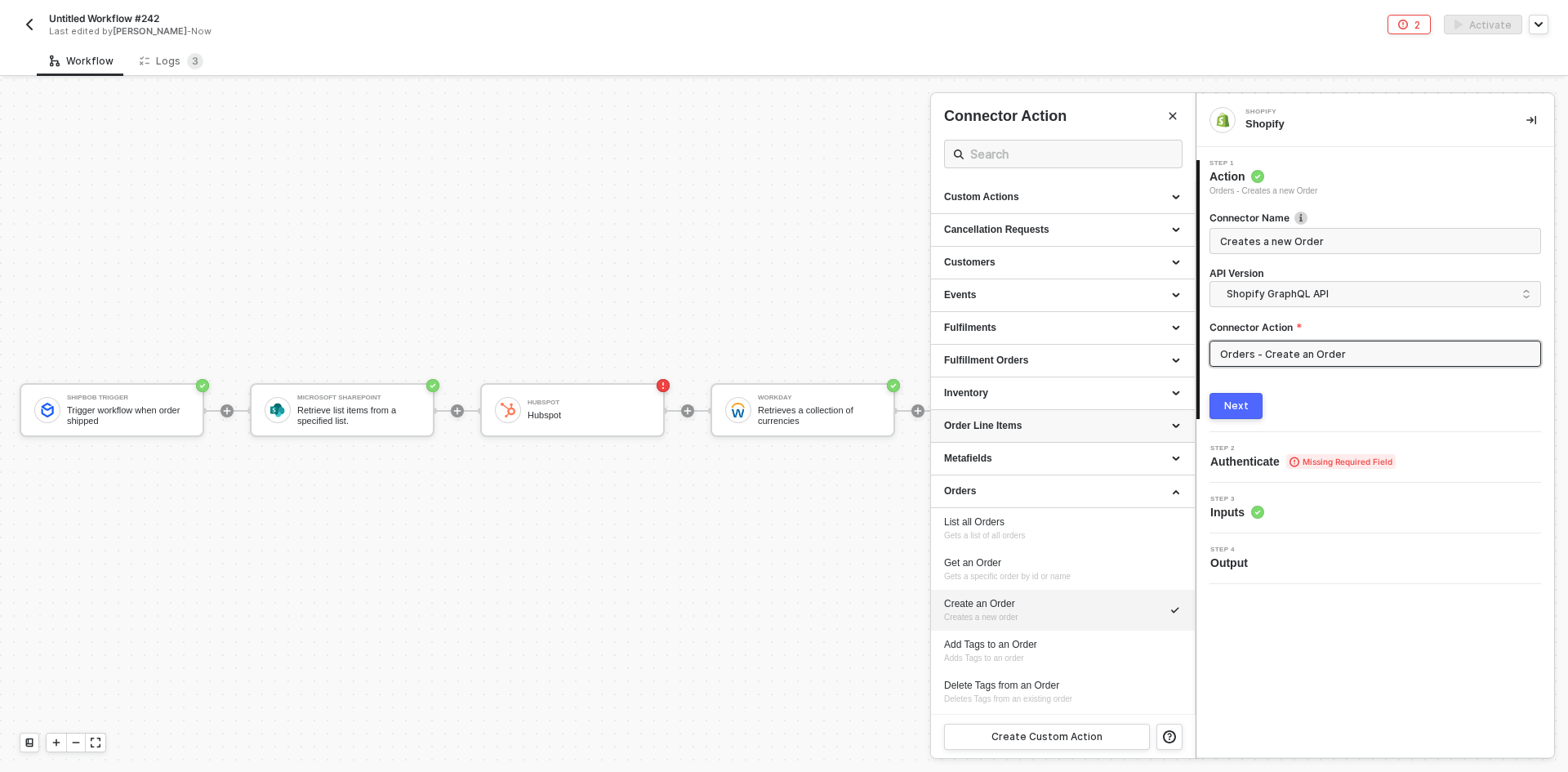
click at [1082, 425] on div "Order Line Items" at bounding box center [1063, 426] width 237 height 14
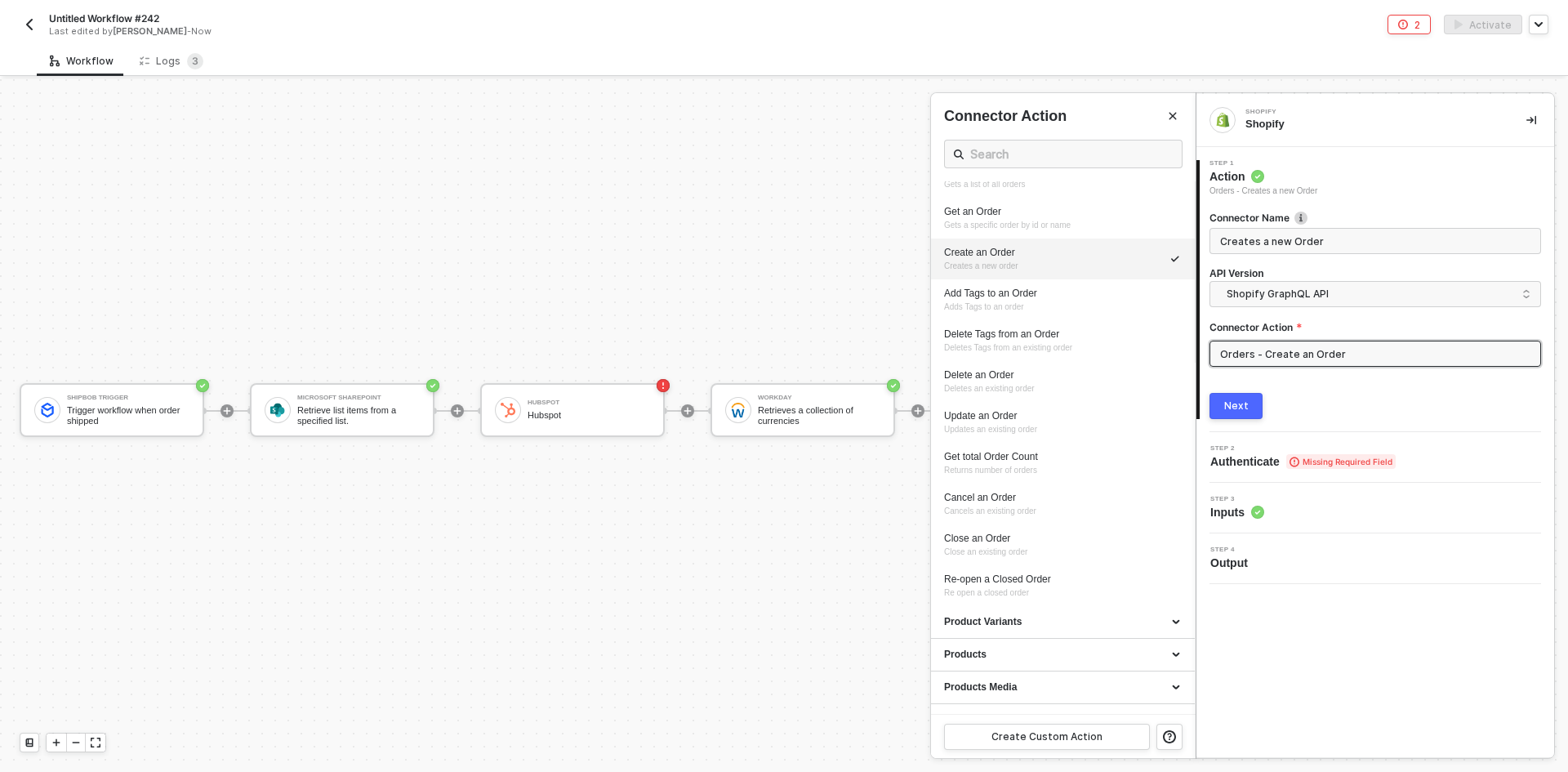
scroll to position [375, 0]
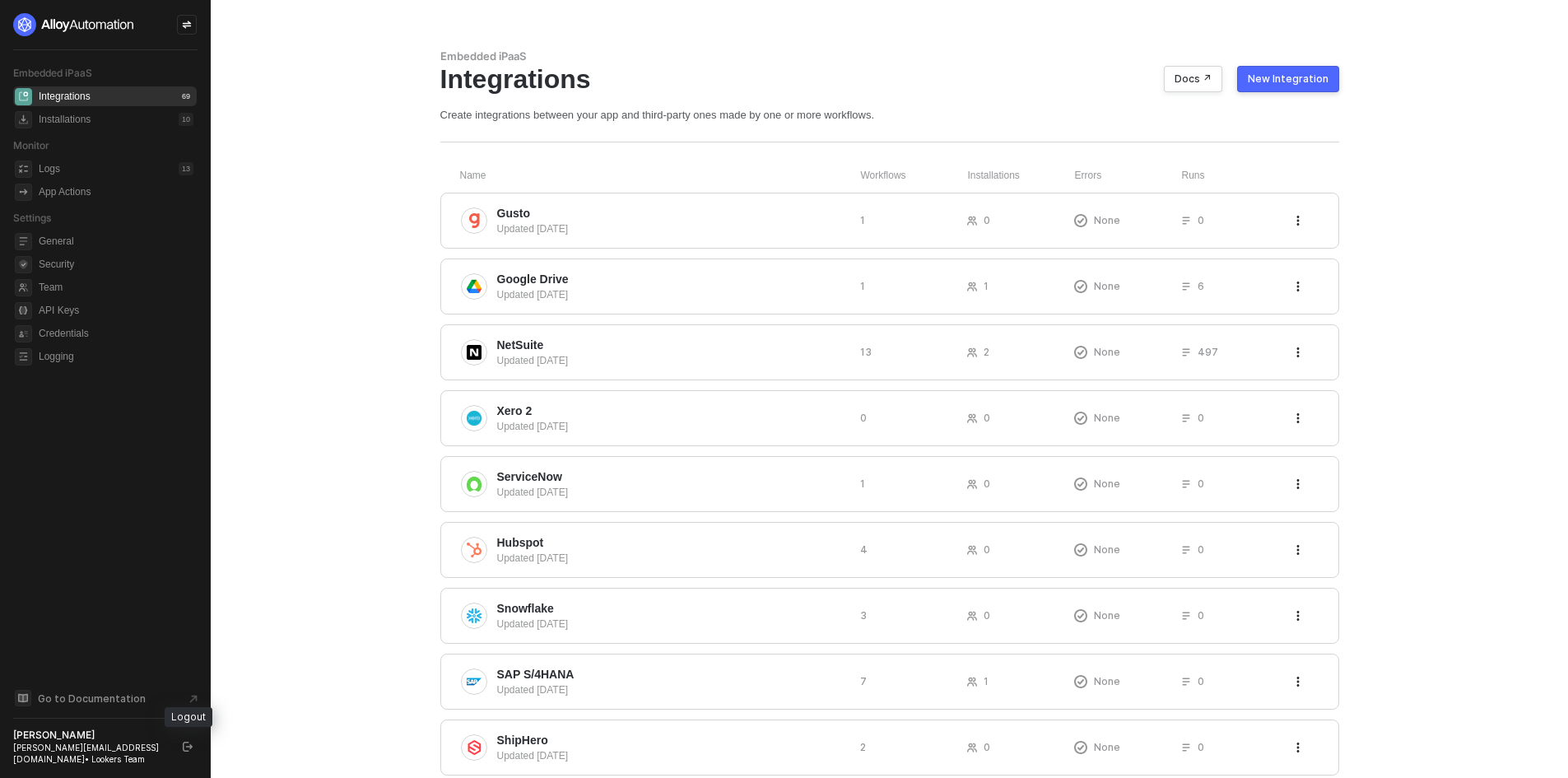
click at [190, 755] on button "button" at bounding box center [188, 747] width 20 height 20
